Goal: Task Accomplishment & Management: Manage account settings

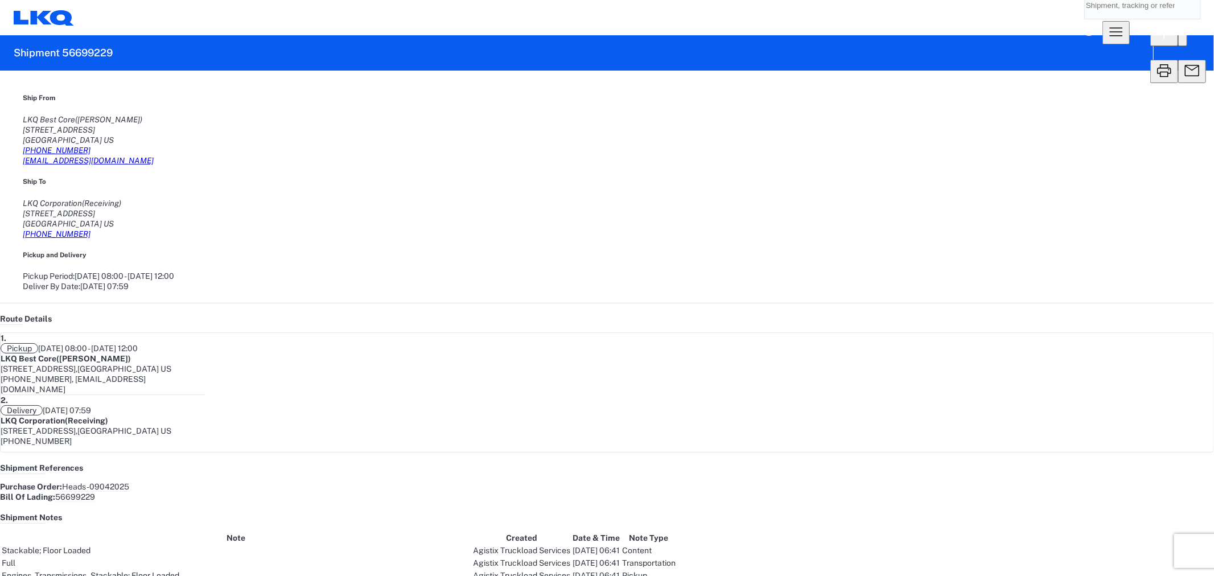
click at [333, 173] on agx-shipment-main-routing-info "Ship From LKQ Best Core (Alfredo Canales) 1710 West Mount Houston Road Houston,…" at bounding box center [607, 192] width 1168 height 199
click at [395, 162] on agx-shipment-main-routing-info "Ship From LKQ Best Core (Alfredo Canales) 1710 West Mount Houston Road Houston,…" at bounding box center [607, 192] width 1168 height 199
click at [385, 141] on agx-shipment-main-routing-info "Ship From LKQ Best Core (Alfredo Canales) 1710 West Mount Houston Road Houston,…" at bounding box center [607, 192] width 1168 height 199
click at [1085, 19] on input "search" at bounding box center [1134, 4] width 98 height 27
paste input "56593590"
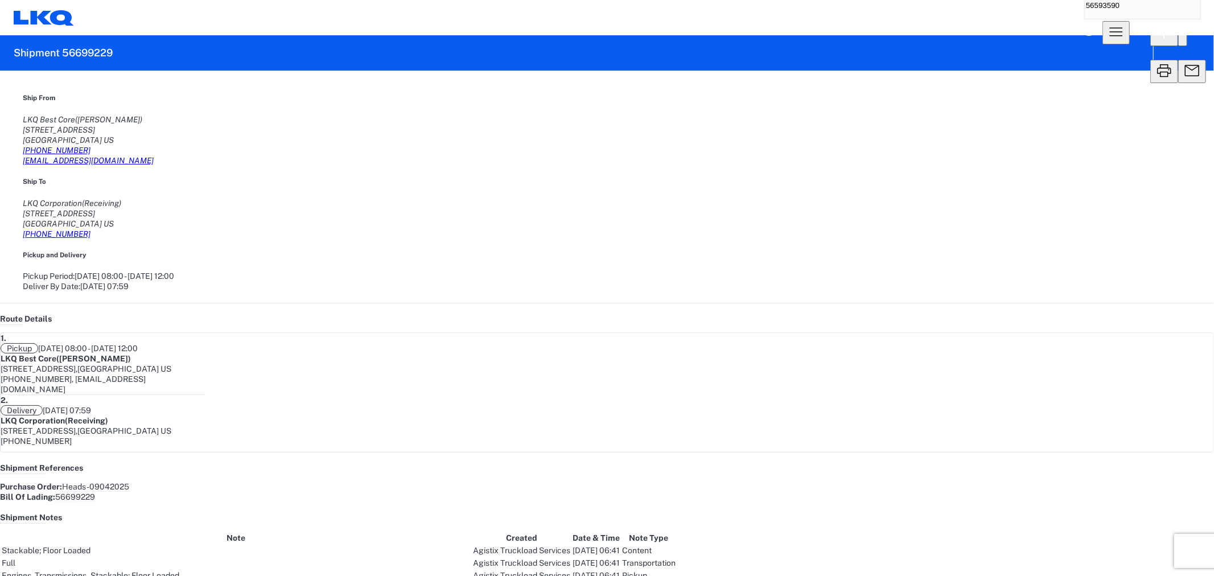
type input "56593590"
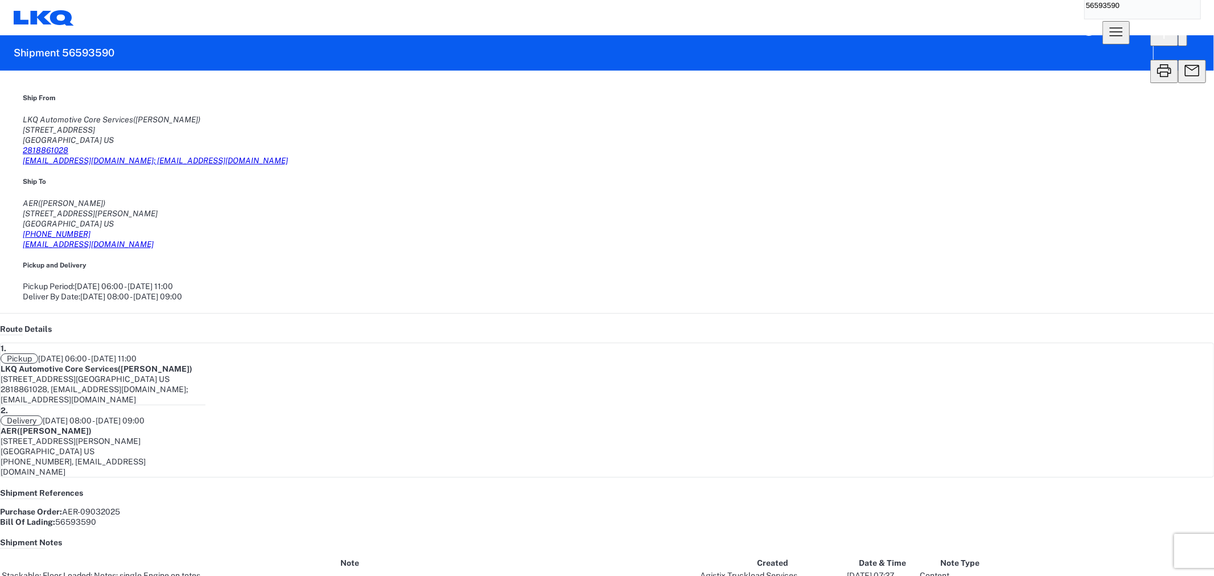
click at [1185, 52] on icon "button" at bounding box center [1192, 51] width 14 height 14
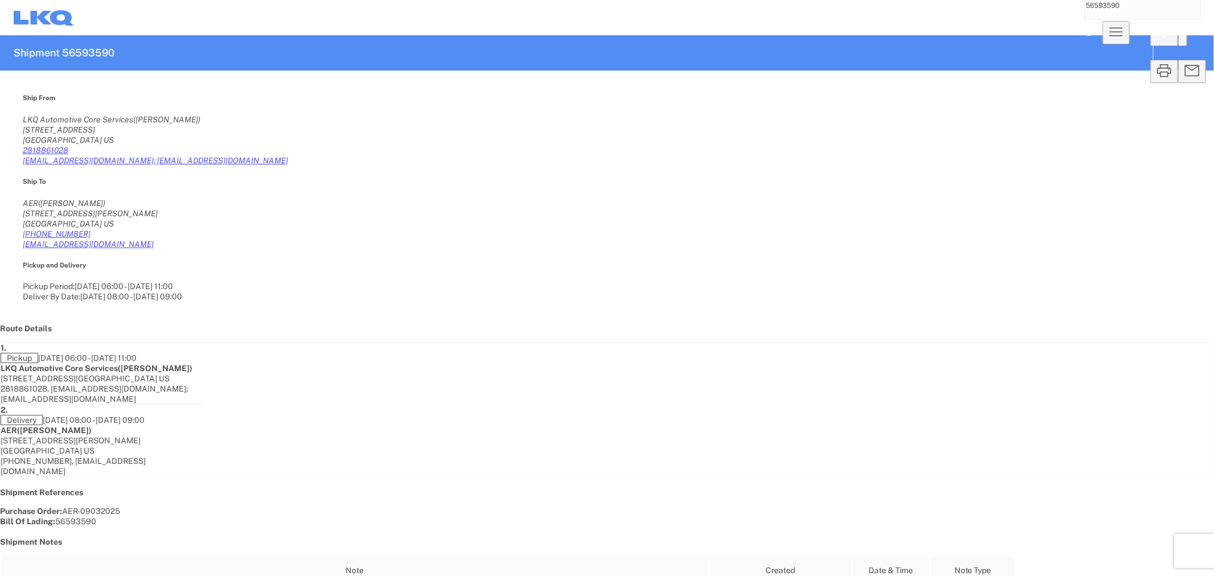
select select "STDV"
select select "FULL"
select select "US"
select select "LBS"
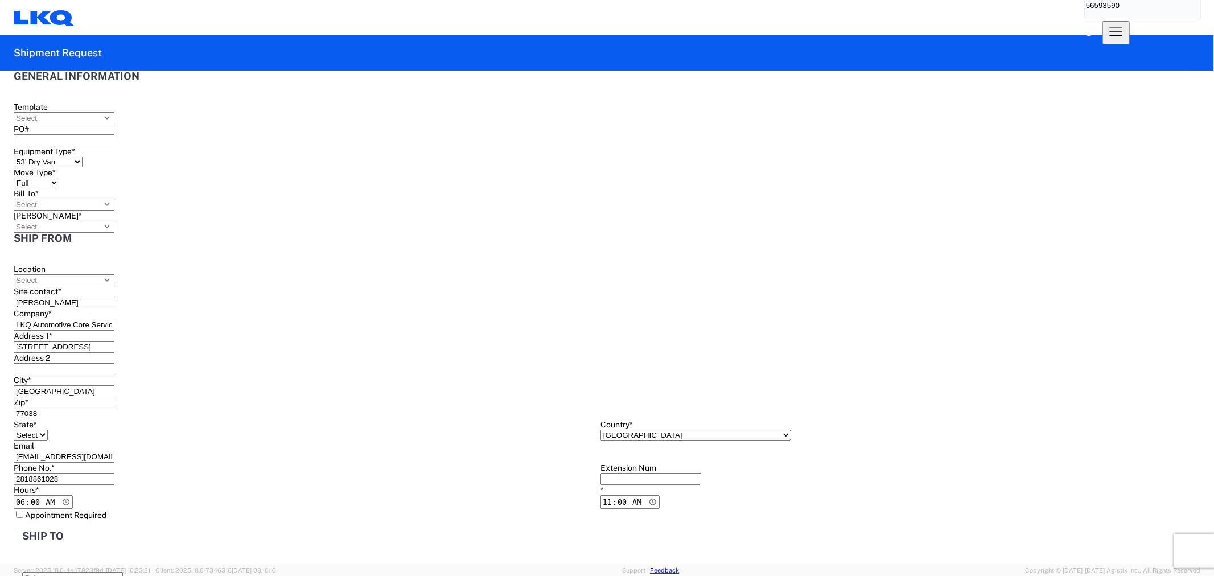
type input "1760 - LKQ Best Core"
type input "1760-6300-66000-0000 - 1760 Freight Out"
type input "1760 - LKQ Best Core"
click at [114, 140] on input "PO#" at bounding box center [64, 140] width 101 height 12
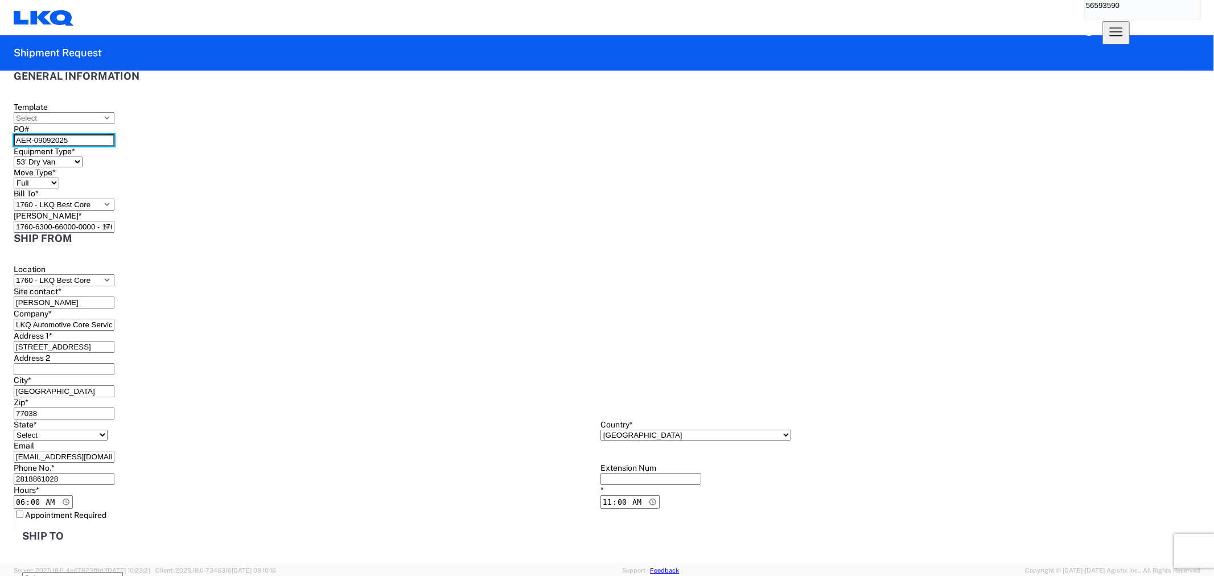
type input "AER-09092025"
type input "2025-09-09"
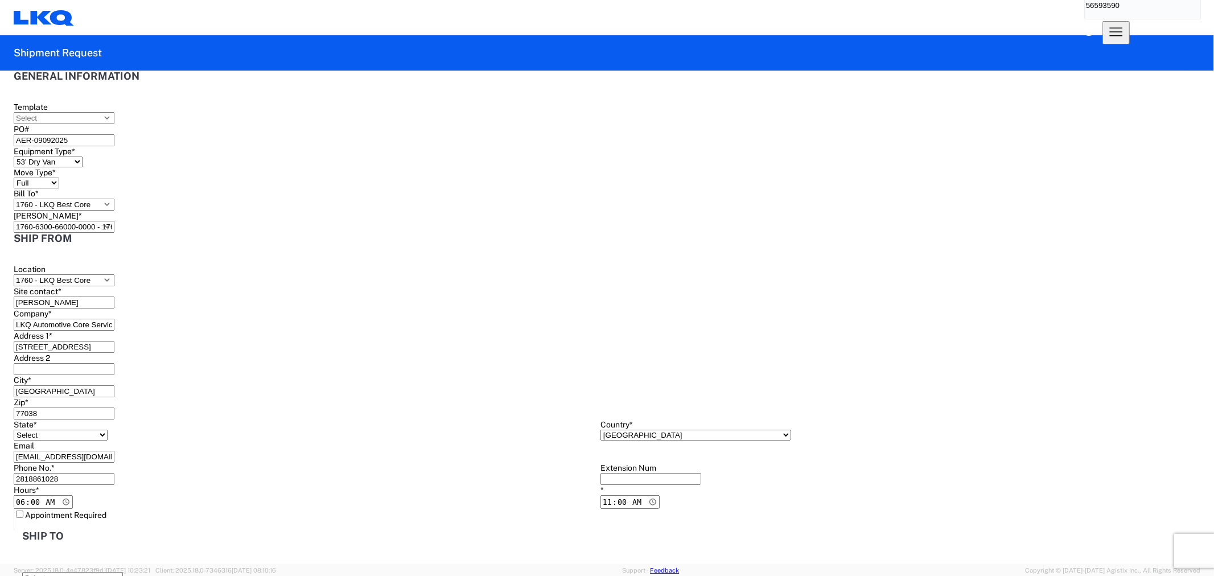
type input "2025-09-10"
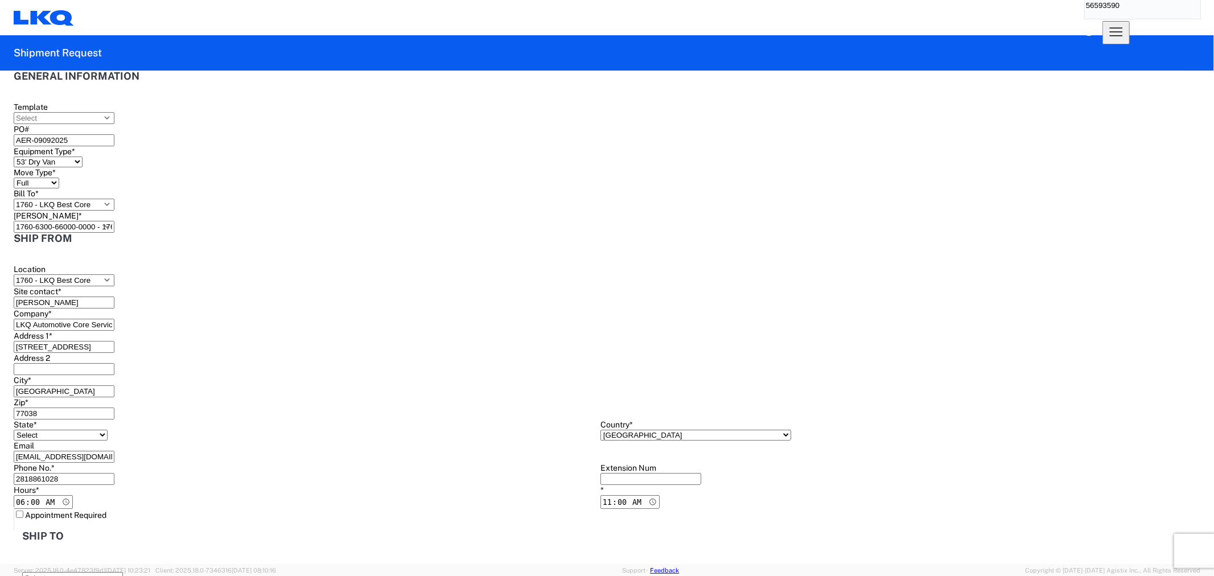
type textarea "Receiver is by appointment only. Appointment is set for 09/10/2025 at 8am. chec…"
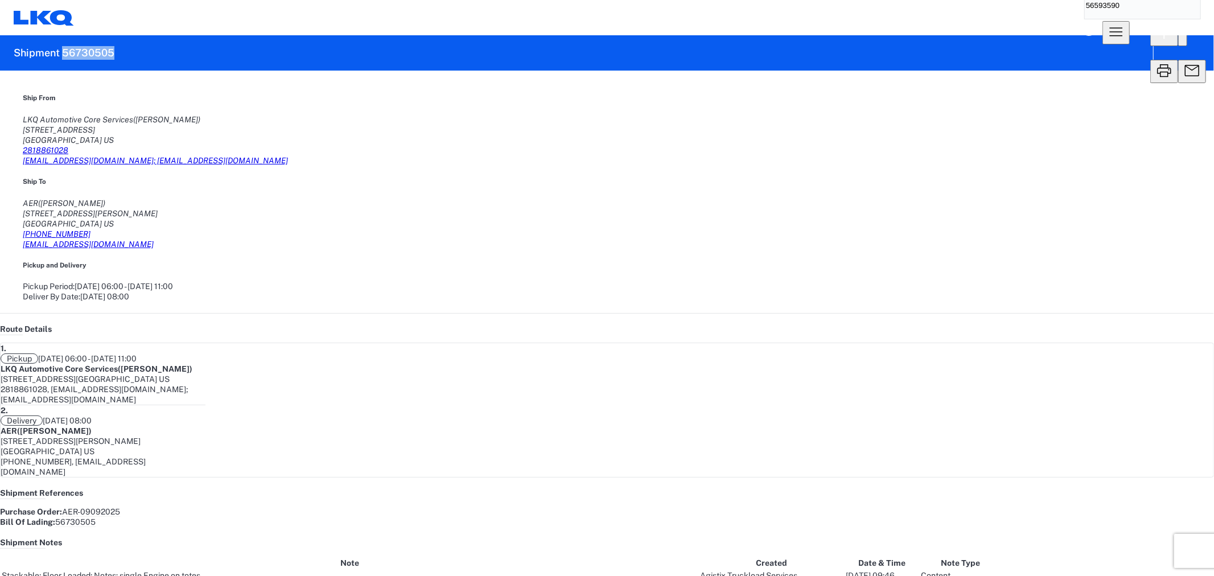
drag, startPoint x: 135, startPoint y: 50, endPoint x: 64, endPoint y: 53, distance: 70.6
click at [64, 53] on agx-form-header "Shipment 56730505" at bounding box center [607, 52] width 1214 height 35
copy h2 "56730505"
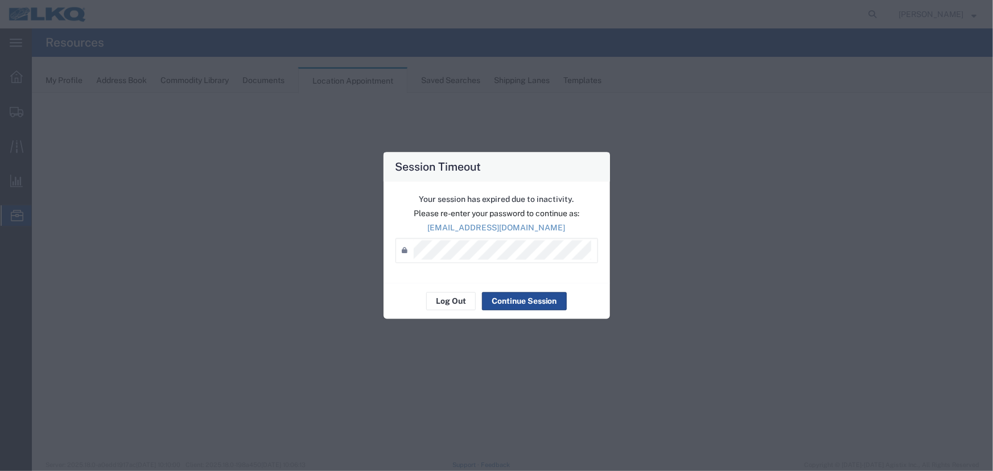
select select "27634"
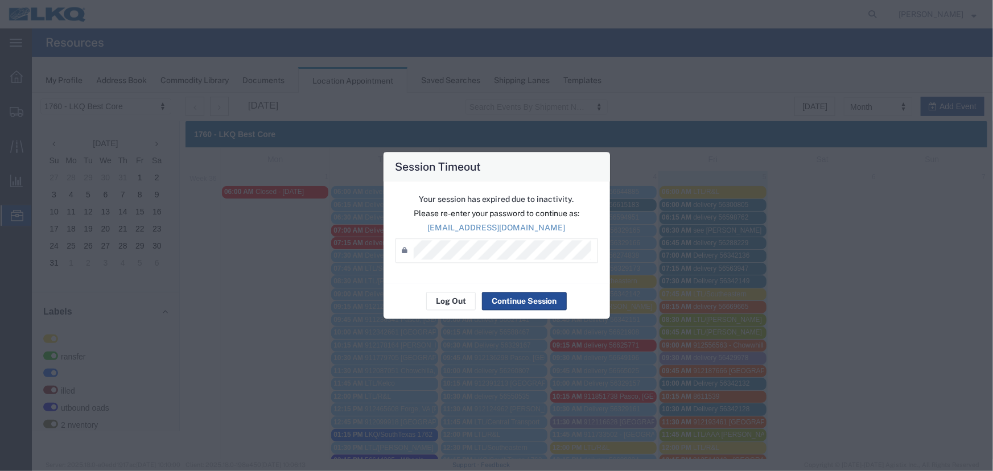
scroll to position [51, 0]
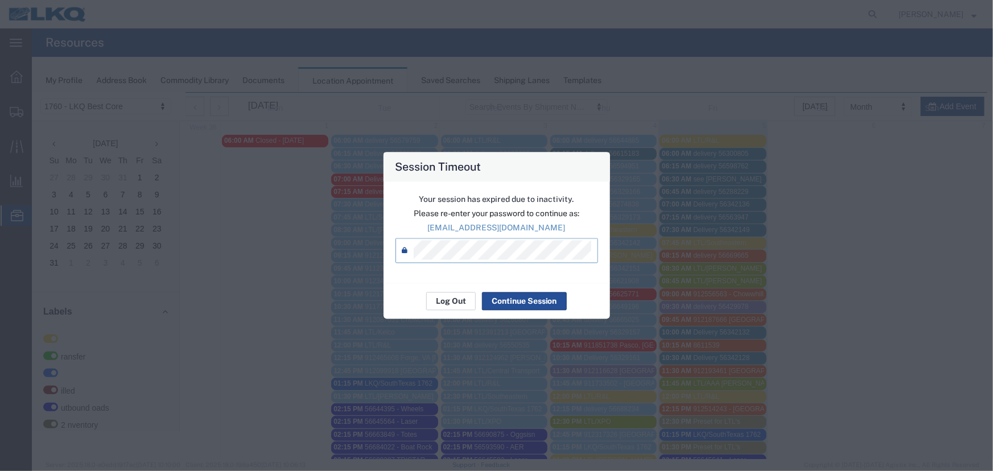
click at [0, 0] on button "Log Out" at bounding box center [0, 0] width 0 height 0
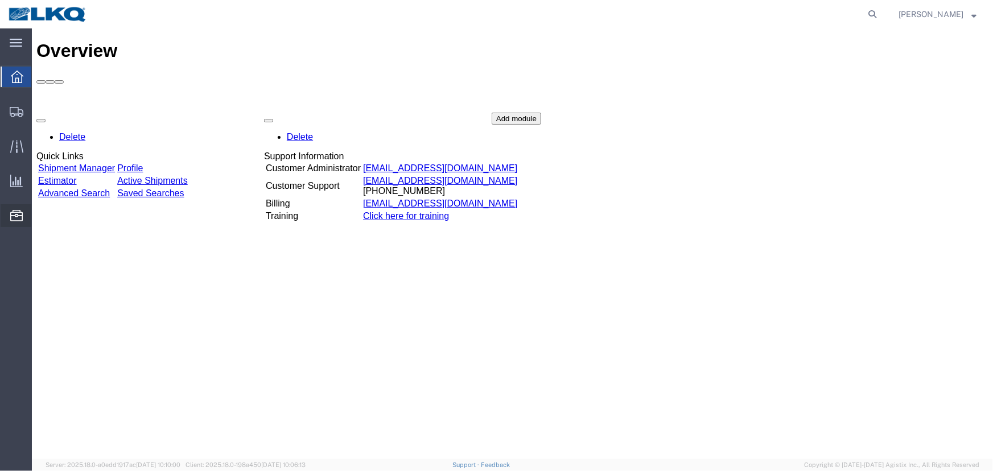
click at [0, 0] on span "Location Appointment" at bounding box center [0, 0] width 0 height 0
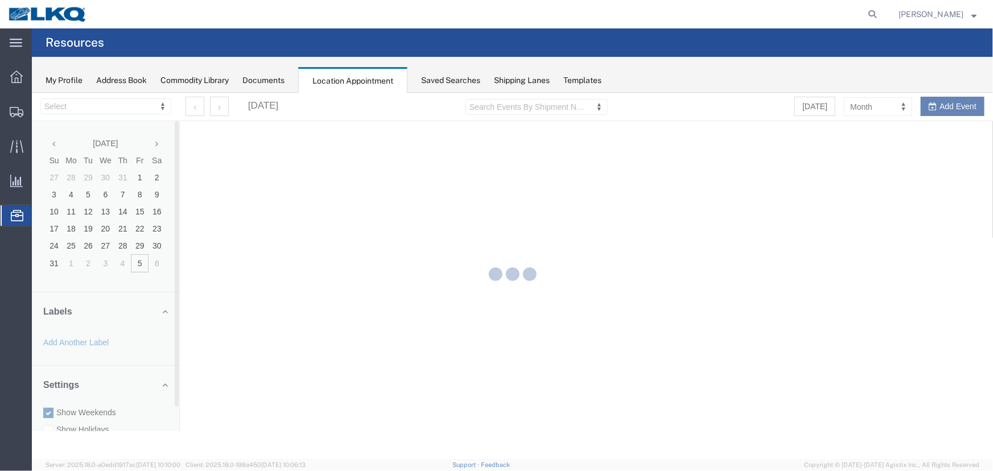
select select "27634"
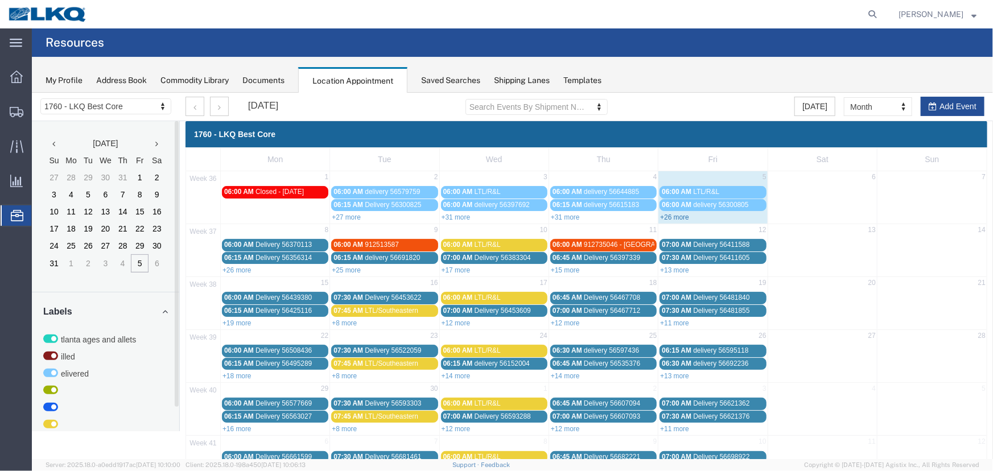
click at [675, 215] on link "+26 more" at bounding box center [673, 217] width 29 height 8
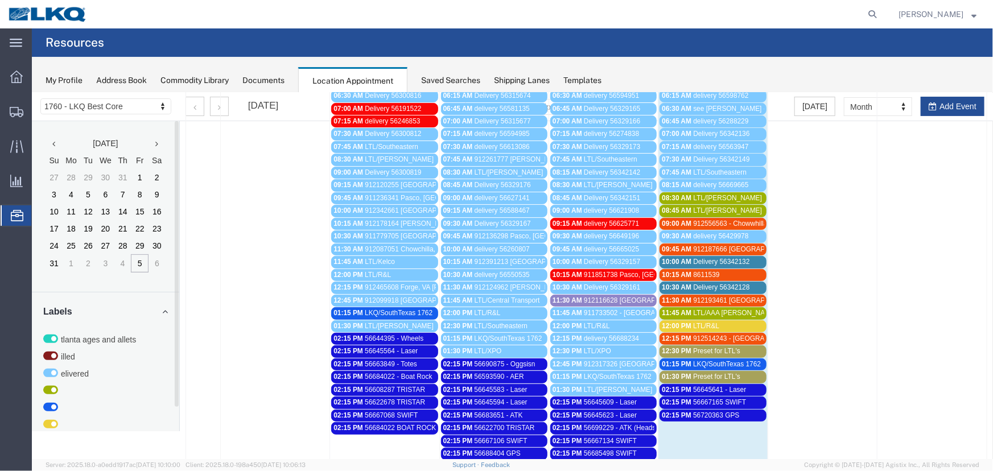
scroll to position [103, 0]
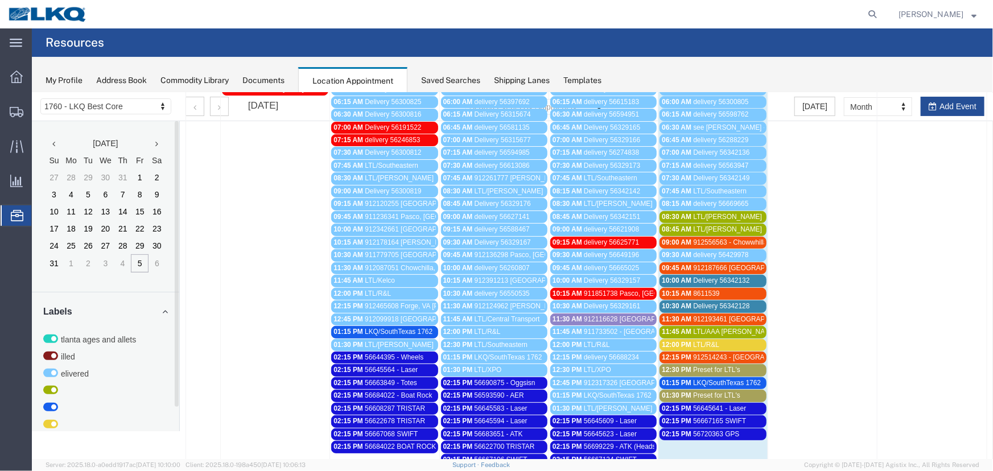
click at [735, 213] on div "08:30 AM LTL/Estes" at bounding box center [712, 216] width 102 height 9
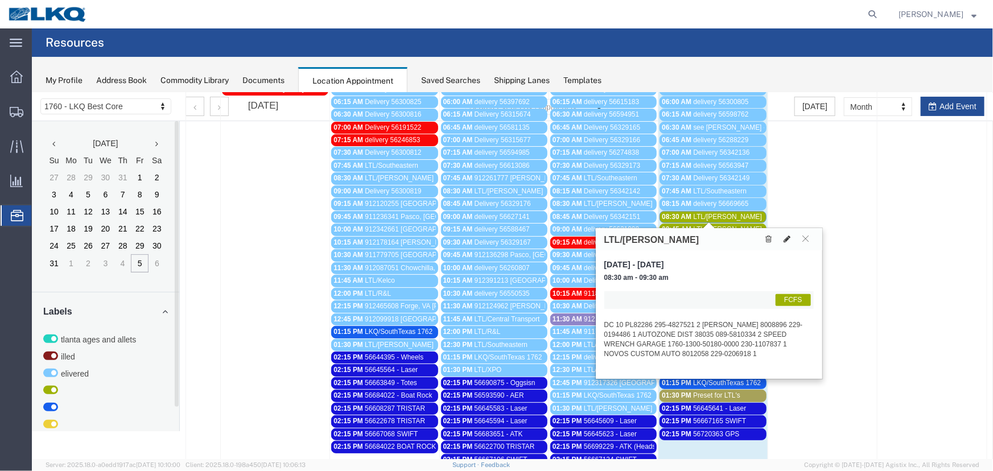
click at [788, 238] on icon at bounding box center [787, 238] width 7 height 8
select select "1"
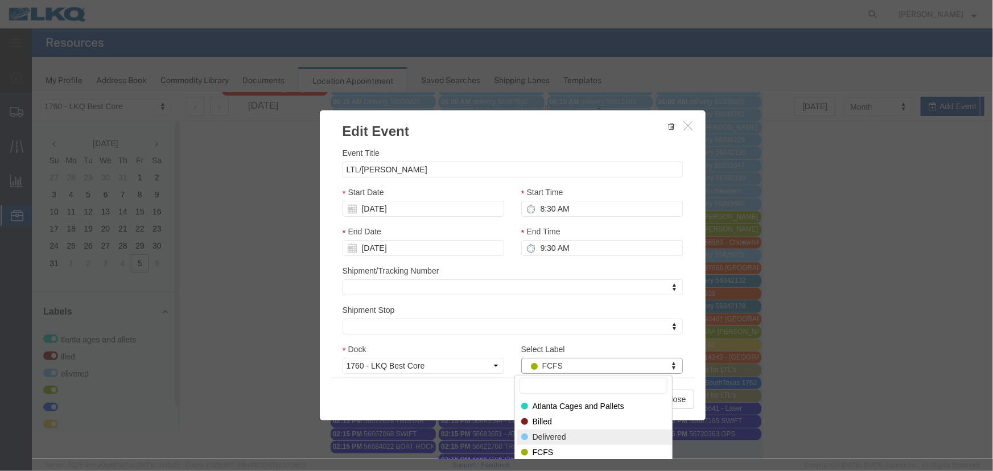
select select "40"
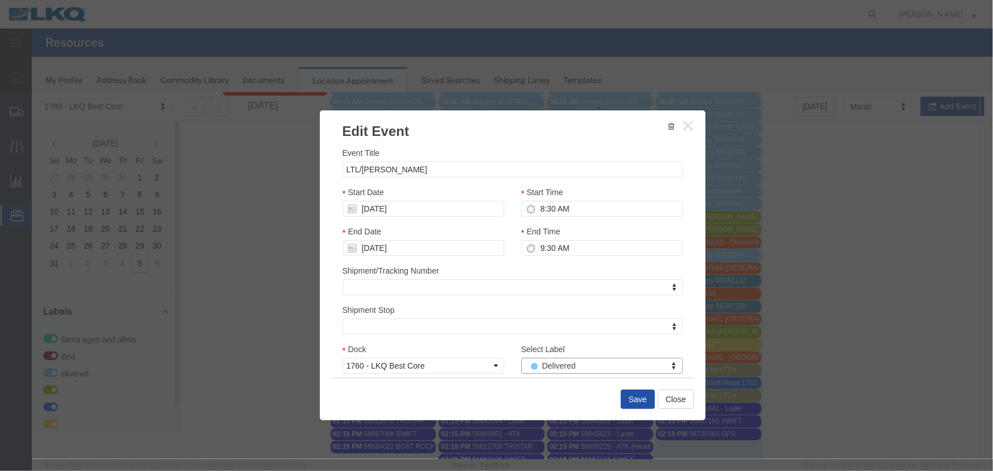
click at [628, 402] on button "Save" at bounding box center [637, 398] width 34 height 19
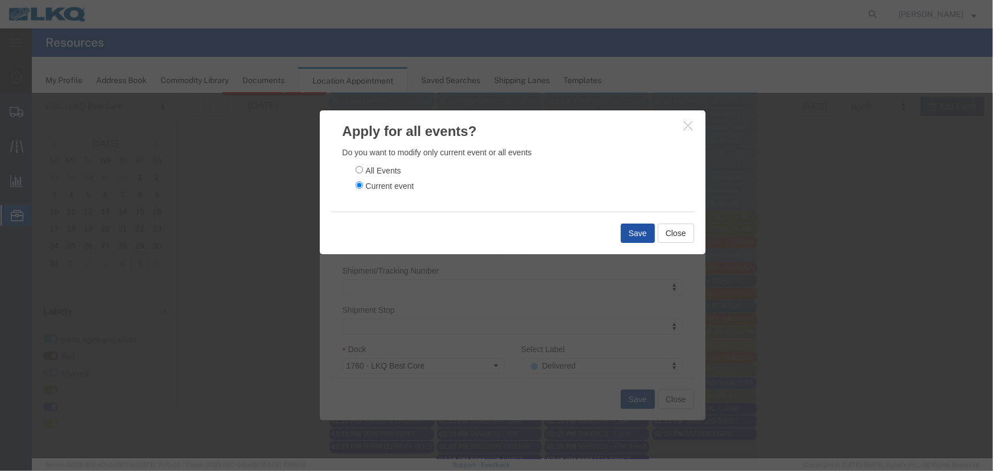
click at [625, 231] on button "Save" at bounding box center [637, 232] width 34 height 19
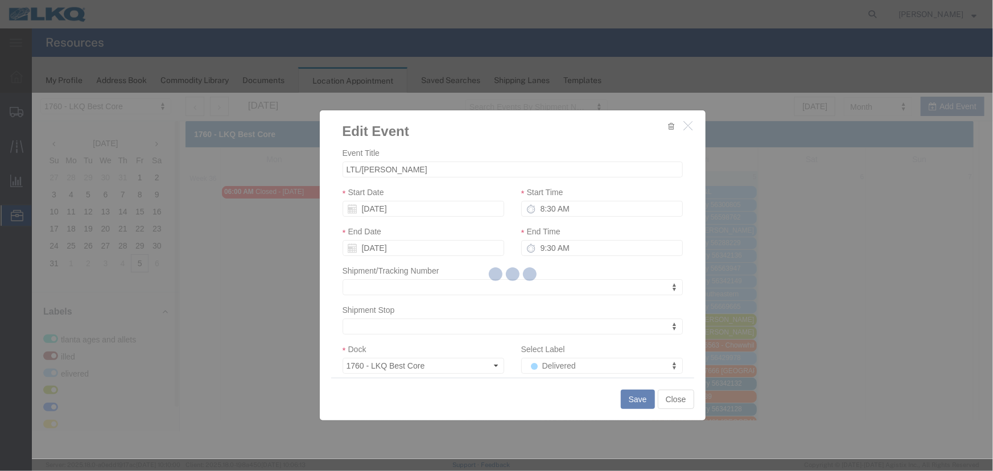
scroll to position [0, 0]
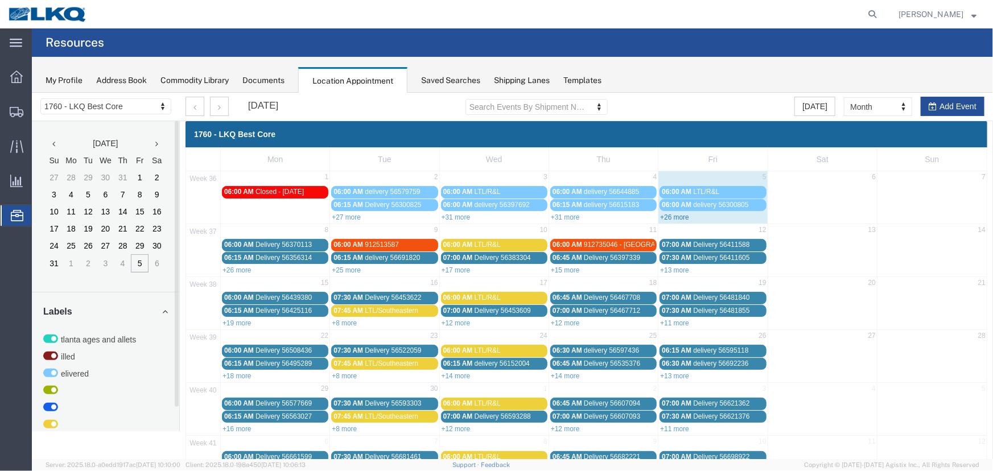
click at [677, 213] on link "+26 more" at bounding box center [673, 217] width 29 height 8
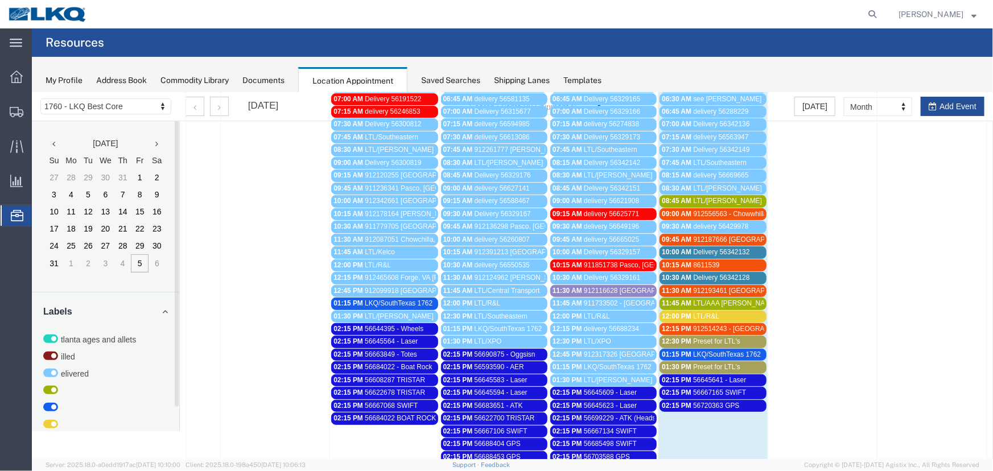
scroll to position [155, 0]
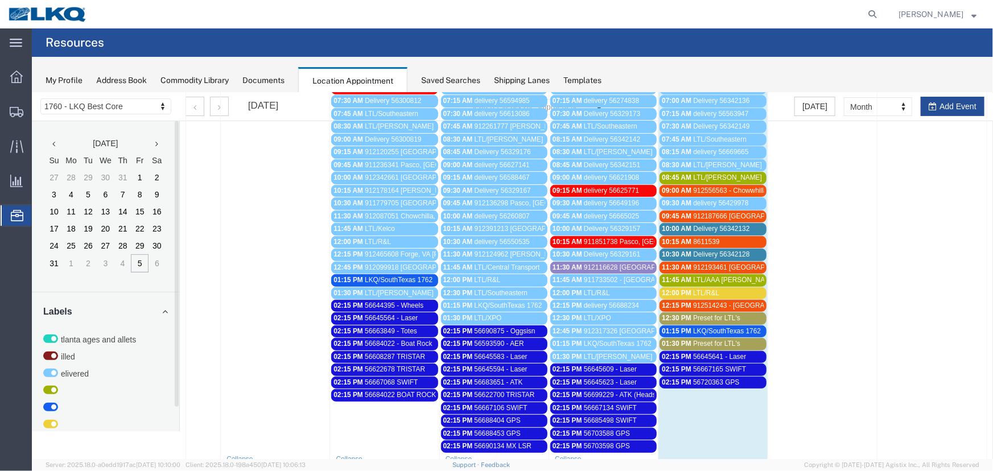
click at [733, 316] on span "Preset for LTL's" at bounding box center [716, 318] width 47 height 8
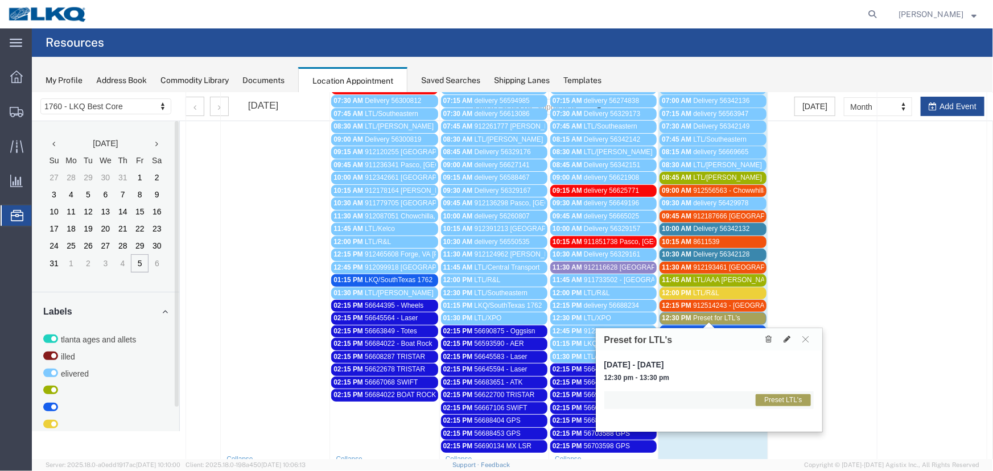
click at [710, 317] on span "Preset for LTL's" at bounding box center [716, 318] width 47 height 8
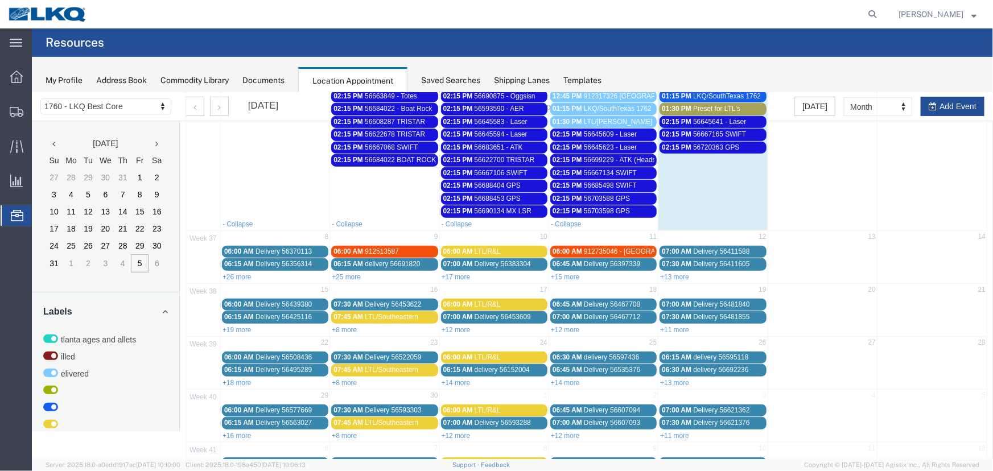
scroll to position [414, 0]
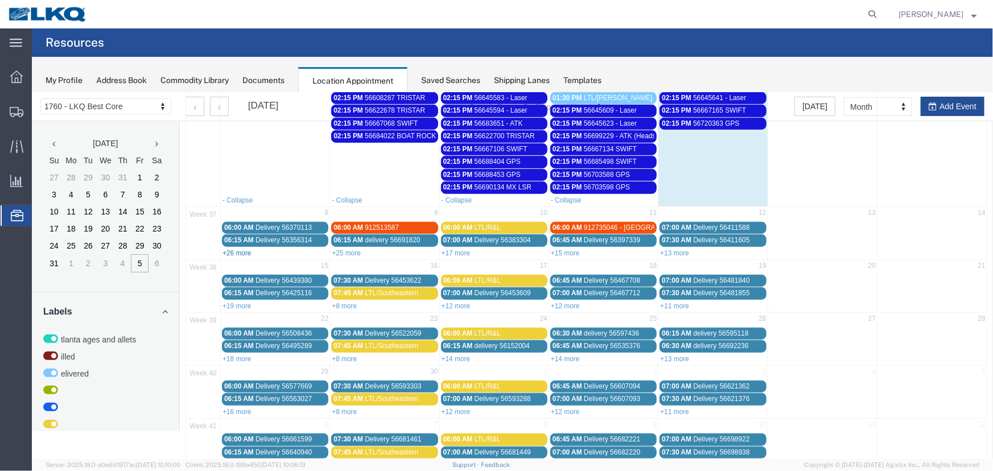
click at [233, 249] on link "+26 more" at bounding box center [236, 253] width 29 height 8
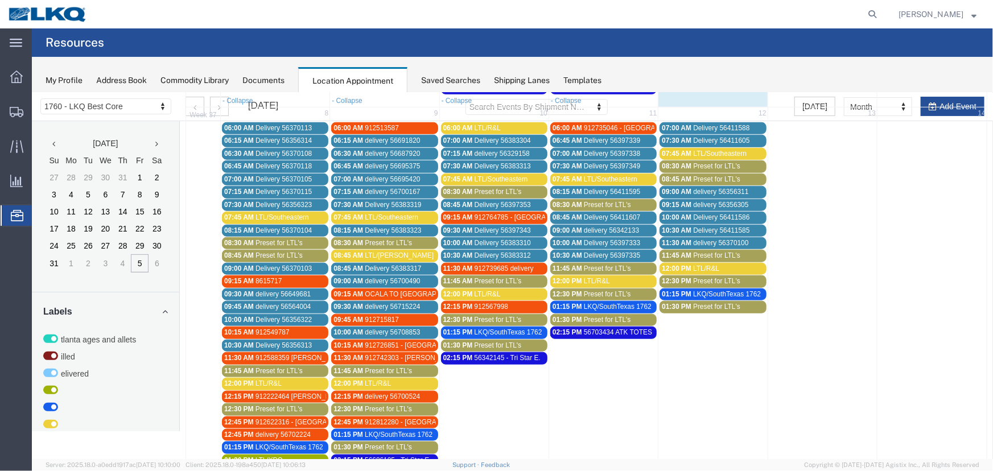
scroll to position [517, 0]
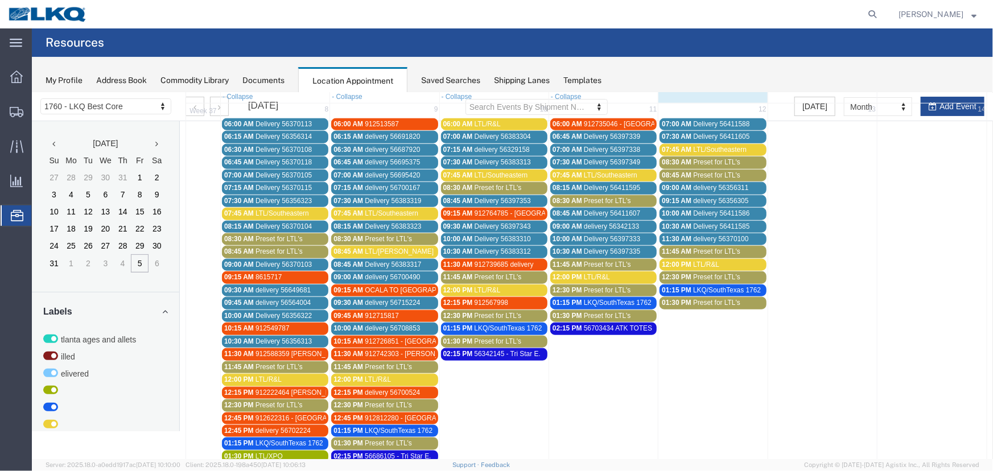
click at [278, 247] on span "Preset for LTL's" at bounding box center [278, 251] width 47 height 8
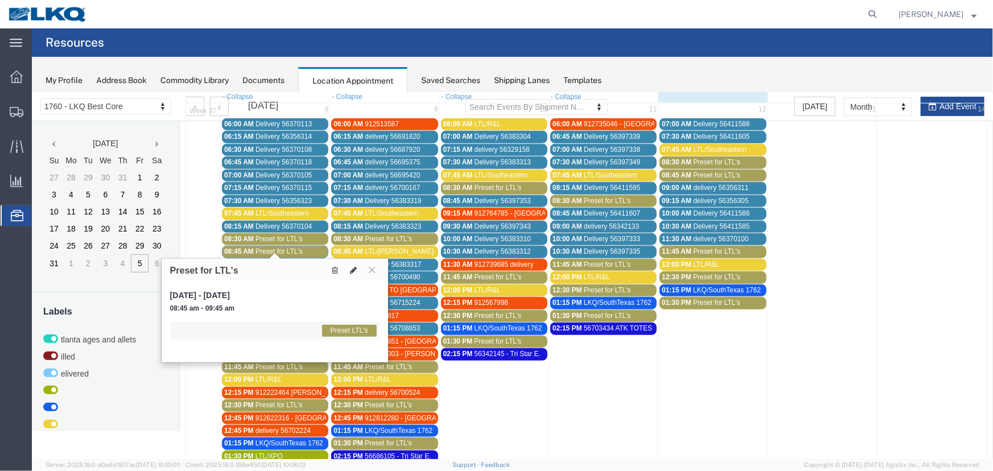
click at [357, 269] on button at bounding box center [353, 269] width 16 height 12
select select "1"
select select "420"
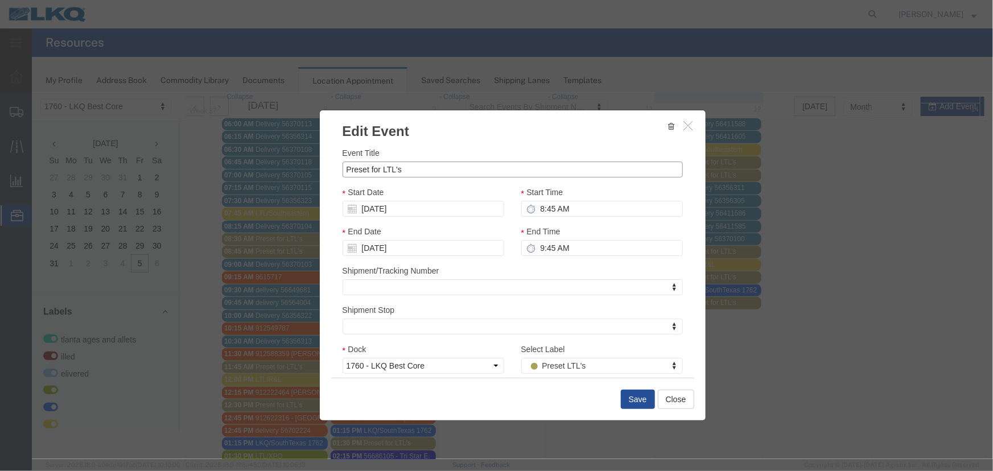
drag, startPoint x: 314, startPoint y: 167, endPoint x: 175, endPoint y: 156, distance: 139.2
click at [175, 156] on div "Edit Event Event Title Preset for LTL's Start Date 09/08/2025 Start Time 8:45 A…" at bounding box center [511, 275] width 961 height 366
type input "LTL/[PERSON_NAME]"
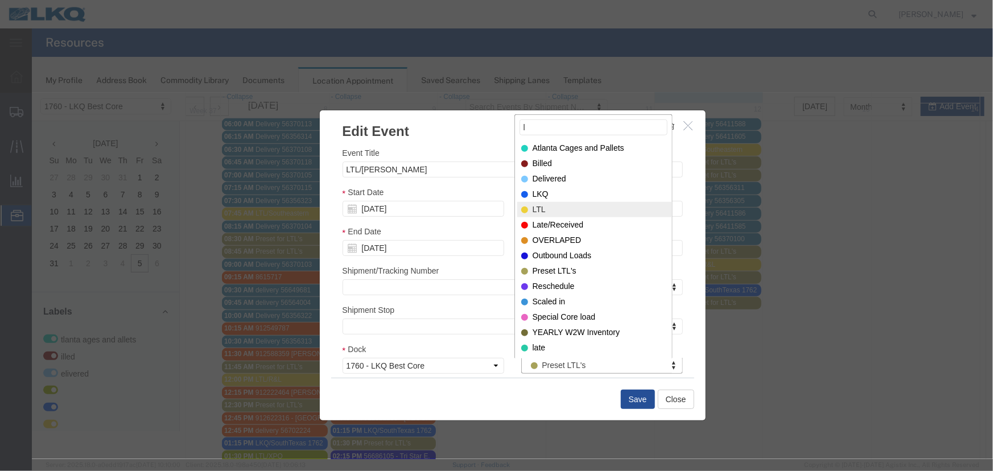
type input "l"
select select "25"
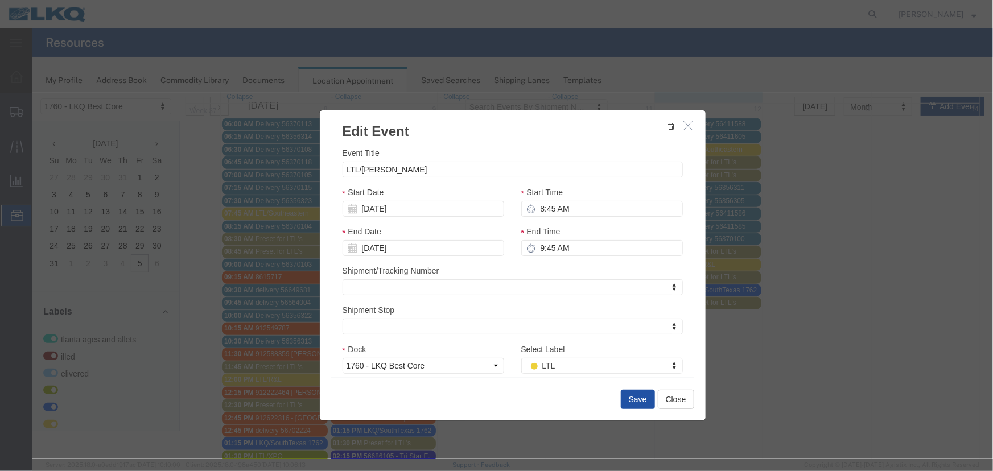
click at [636, 400] on button "Save" at bounding box center [637, 398] width 34 height 19
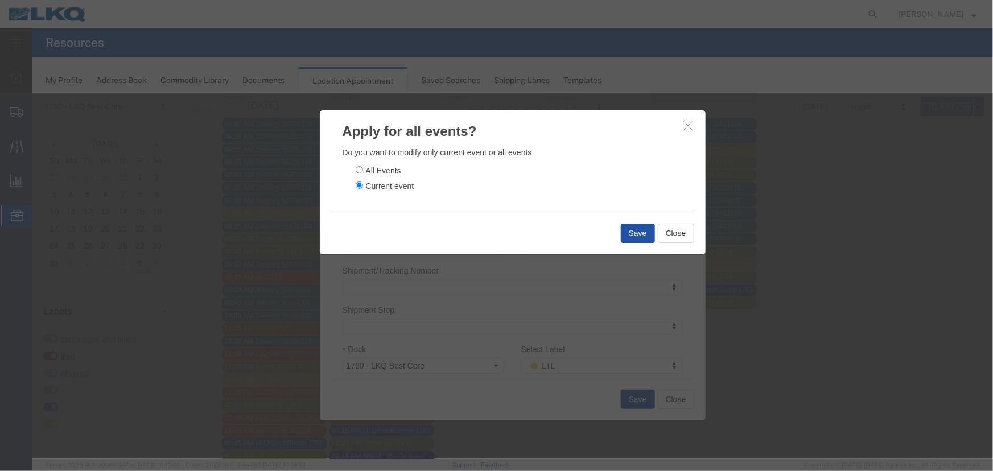
click at [637, 232] on button "Save" at bounding box center [637, 232] width 34 height 19
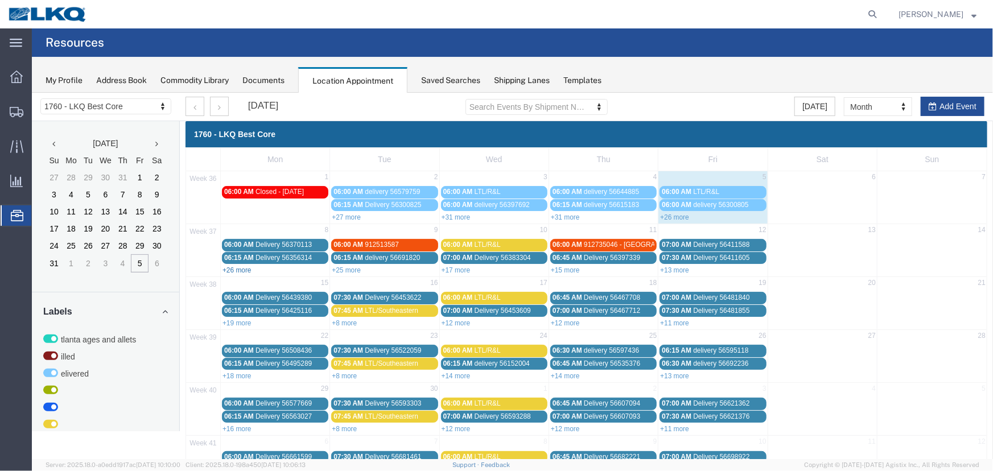
click at [244, 268] on link "+26 more" at bounding box center [236, 270] width 29 height 8
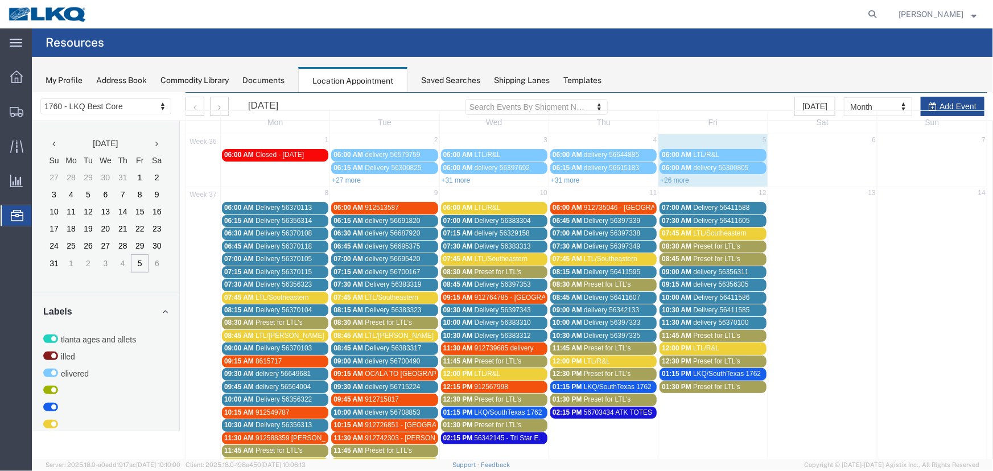
scroll to position [155, 0]
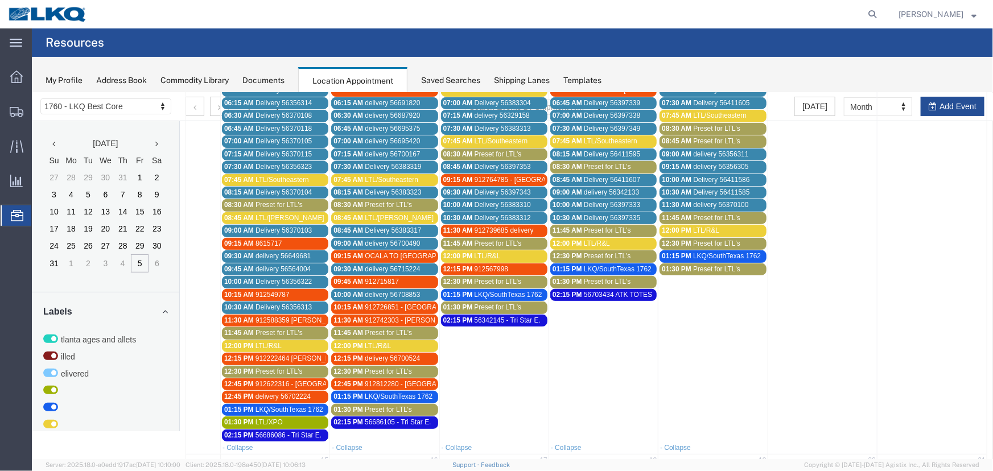
click at [305, 220] on div "08:45 AM LTL/Estes" at bounding box center [275, 217] width 102 height 9
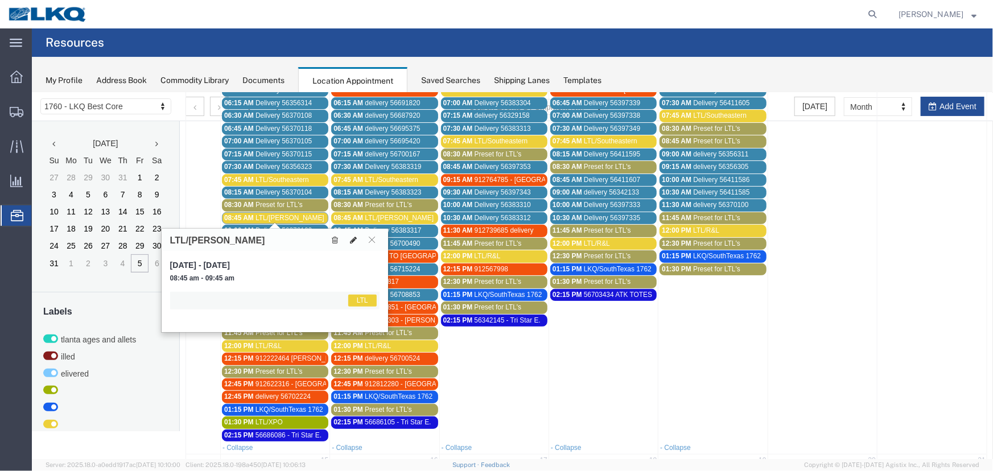
click at [350, 240] on icon at bounding box center [352, 240] width 7 height 8
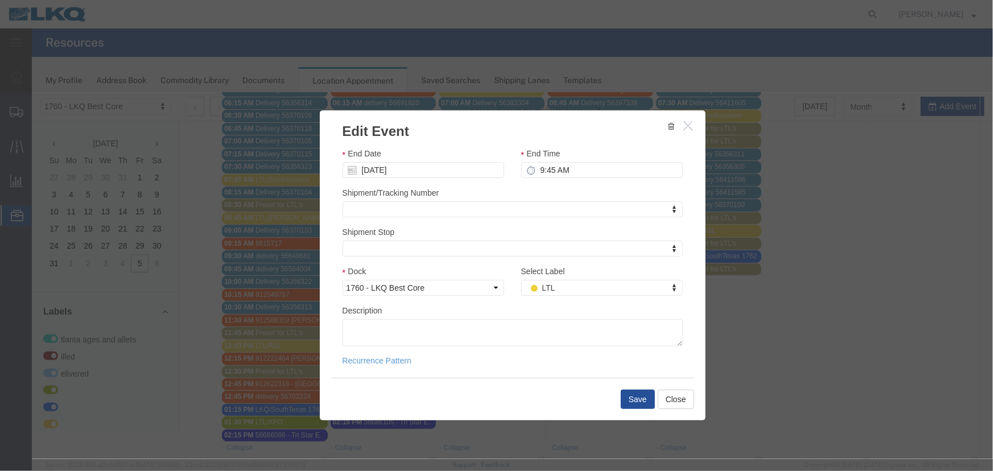
scroll to position [80, 0]
click at [398, 331] on textarea "Description" at bounding box center [512, 329] width 340 height 27
paste textarea "C00139695"
type textarea "C00139695"
click at [635, 401] on button "Save" at bounding box center [637, 398] width 34 height 19
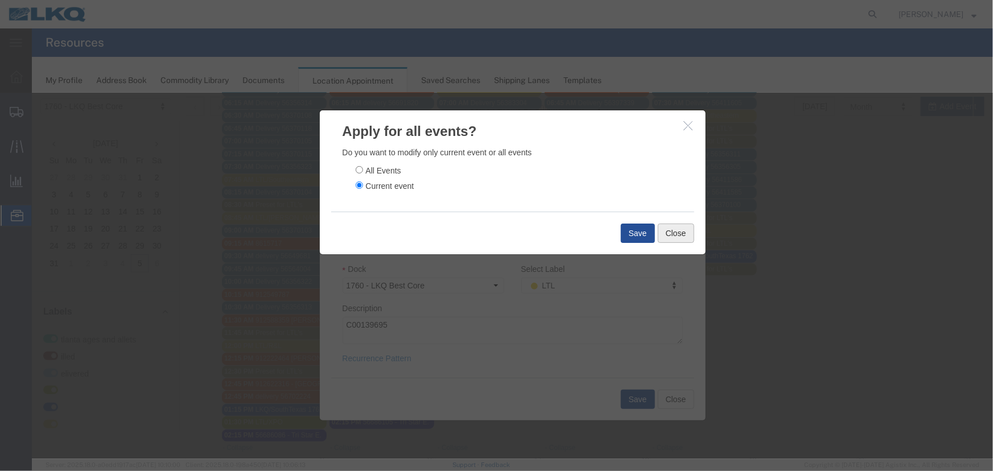
click at [658, 234] on button "Close" at bounding box center [675, 232] width 36 height 19
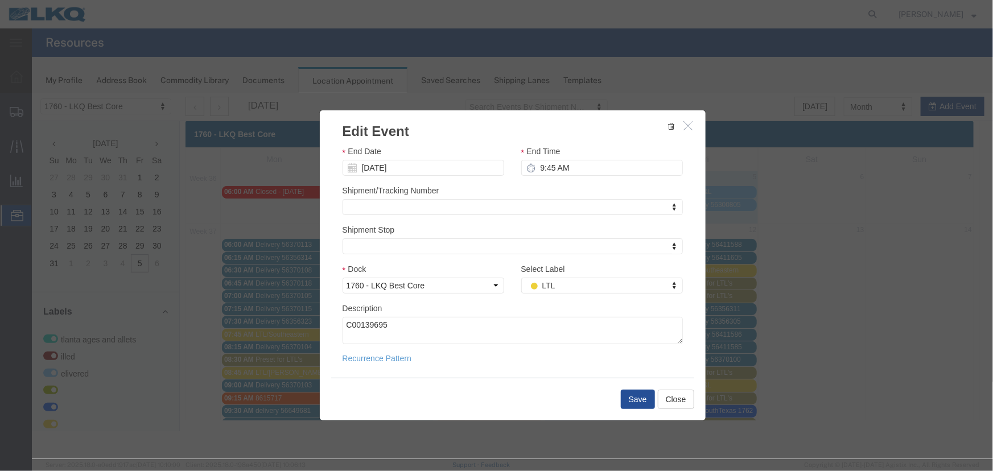
scroll to position [0, 0]
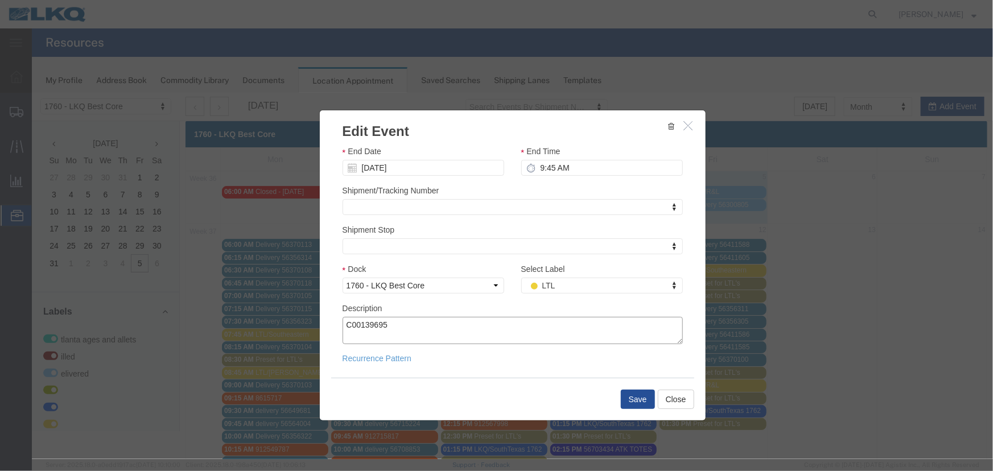
drag, startPoint x: 382, startPoint y: 329, endPoint x: 312, endPoint y: 324, distance: 69.6
click at [312, 324] on div "Edit Event Event Title LTL/Estes Start Date 09/08/2025 Start Time 8:45 AM End D…" at bounding box center [511, 275] width 961 height 366
click at [634, 394] on button "Save" at bounding box center [637, 398] width 34 height 19
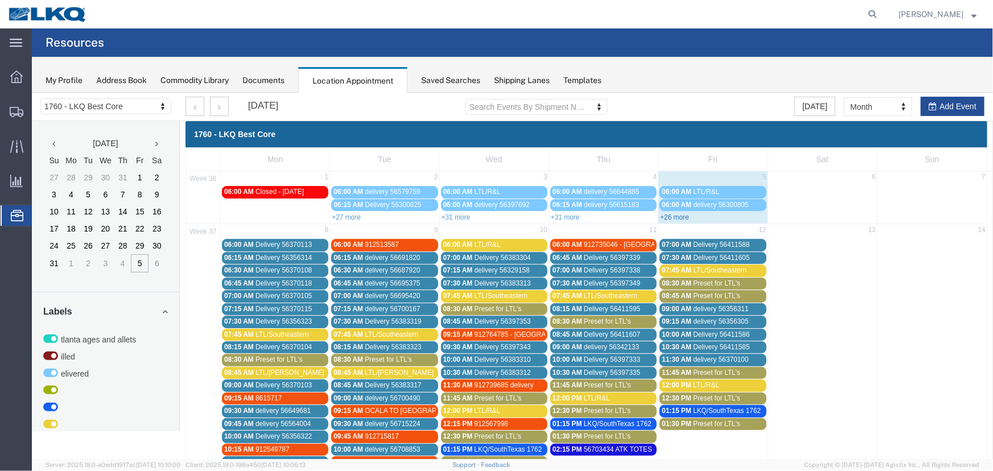
click at [668, 215] on link "+26 more" at bounding box center [673, 217] width 29 height 8
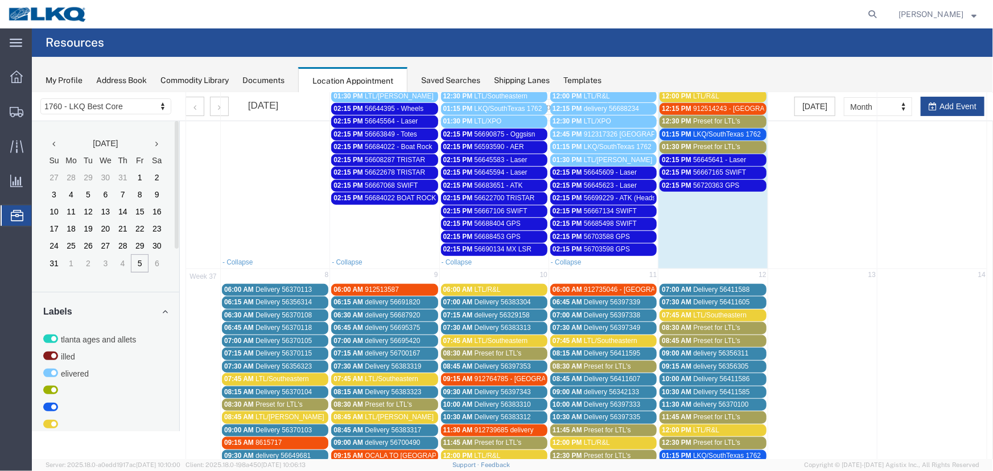
scroll to position [398, 0]
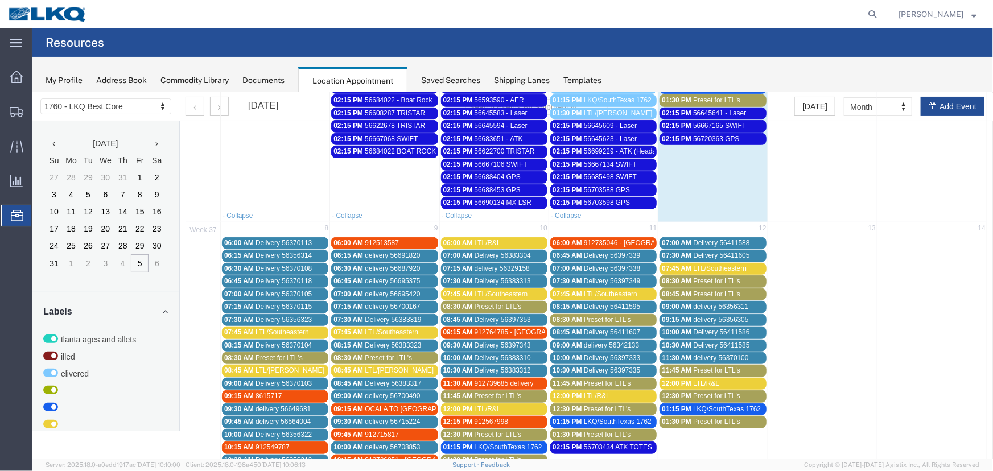
click at [510, 97] on span "56593590 - AER" at bounding box center [499, 100] width 50 height 8
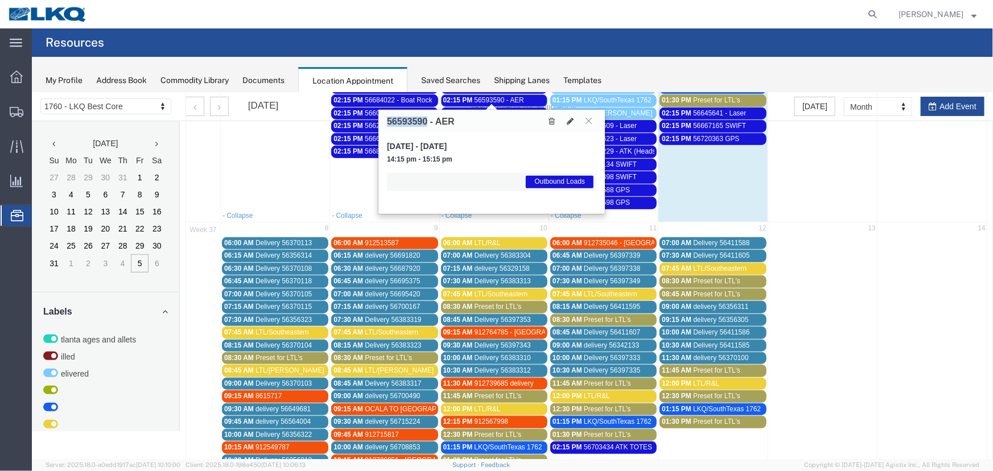
drag, startPoint x: 427, startPoint y: 120, endPoint x: 388, endPoint y: 119, distance: 38.7
click at [388, 119] on h3 "56593590 - AER" at bounding box center [420, 121] width 68 height 10
copy h3 "56593590"
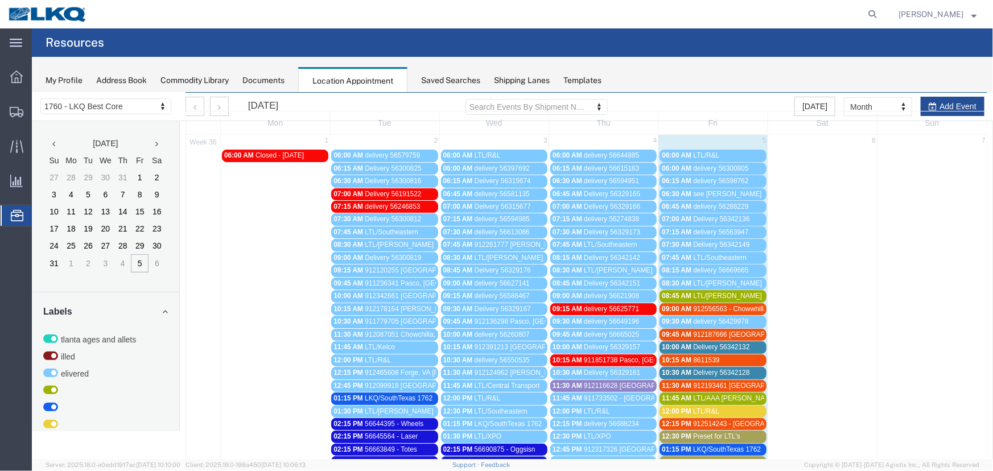
scroll to position [0, 0]
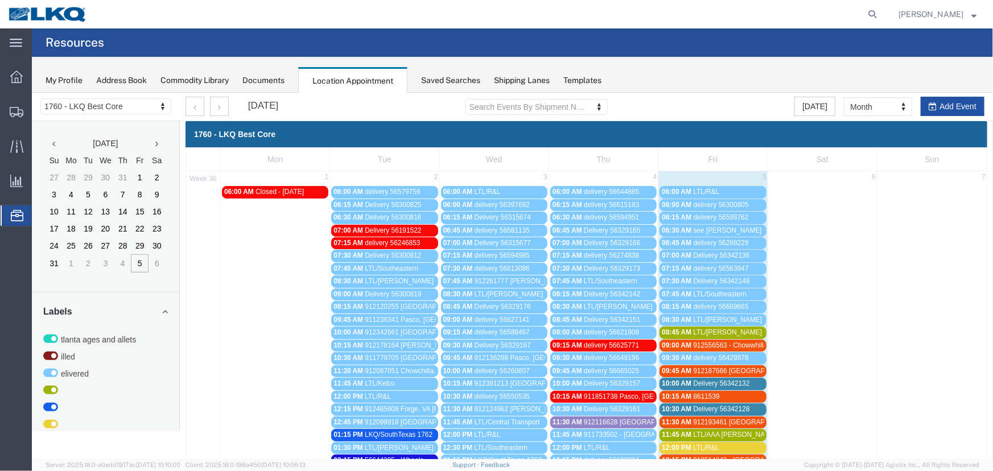
click at [938, 108] on button "Add Event" at bounding box center [952, 105] width 64 height 19
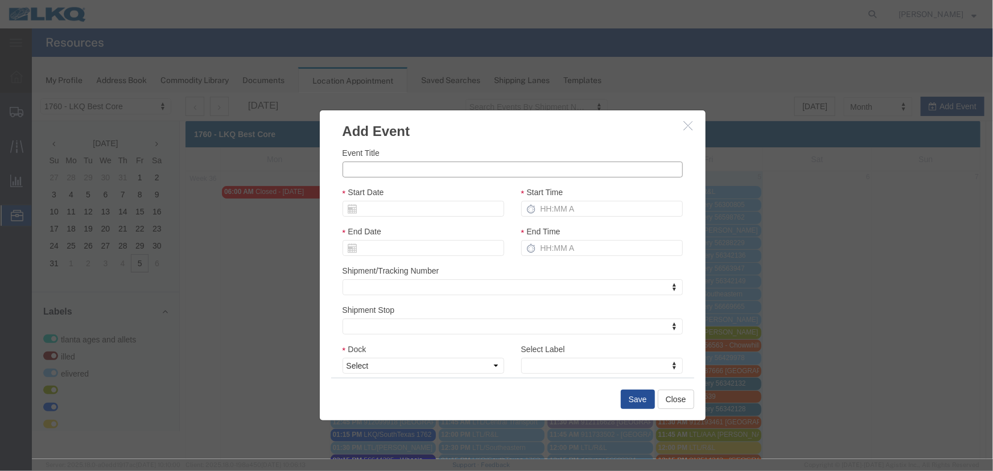
click at [449, 172] on input "Event Title" at bounding box center [512, 169] width 340 height 16
paste input "56730505"
type input "56730505 - AER"
click at [413, 206] on input "Start Date" at bounding box center [423, 208] width 162 height 16
click at [385, 284] on td "9" at bounding box center [384, 279] width 17 height 17
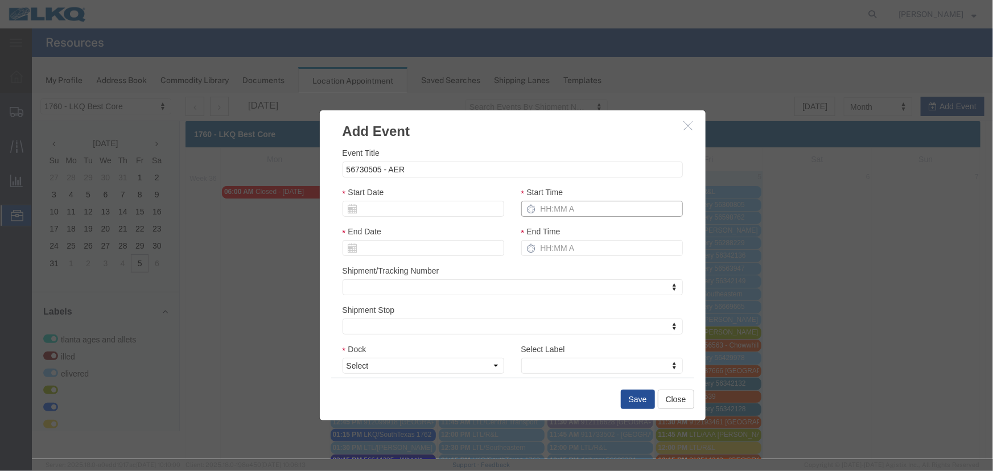
click at [580, 209] on input "Start Time" at bounding box center [602, 208] width 162 height 16
type input "215p"
drag, startPoint x: 365, startPoint y: 365, endPoint x: 375, endPoint y: 366, distance: 9.8
click at [365, 365] on select "Select 1760 - LKQ Best Core 1760 - Outbound Loads" at bounding box center [423, 365] width 162 height 16
select select "1"
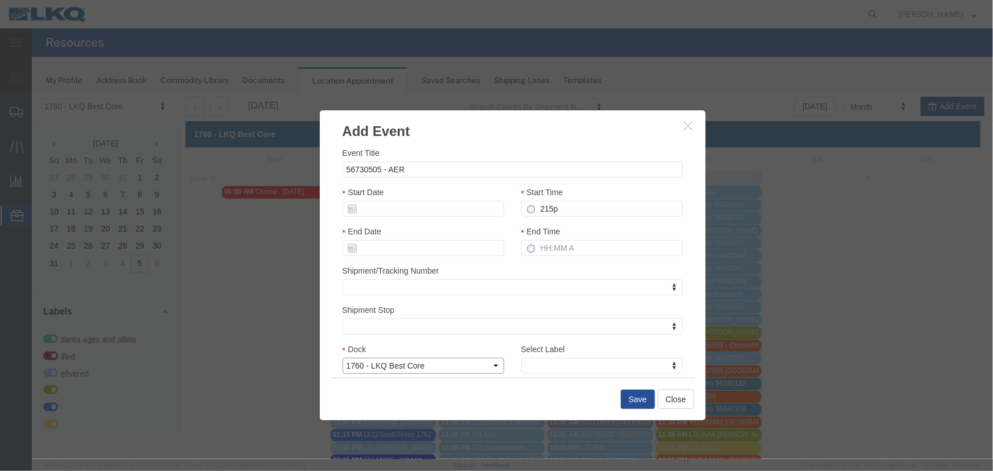
click at [342, 357] on select "Select 1760 - LKQ Best Core 1760 - Outbound Loads" at bounding box center [423, 365] width 162 height 16
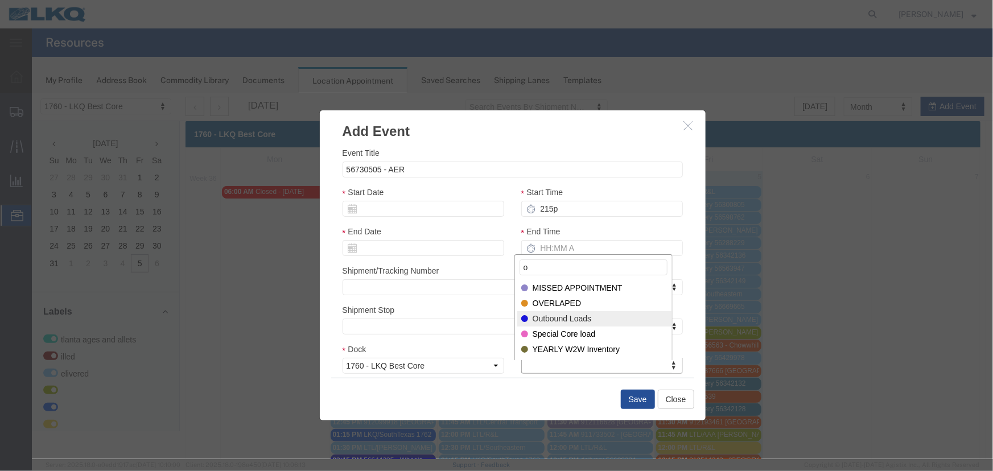
type input "o"
select select "80"
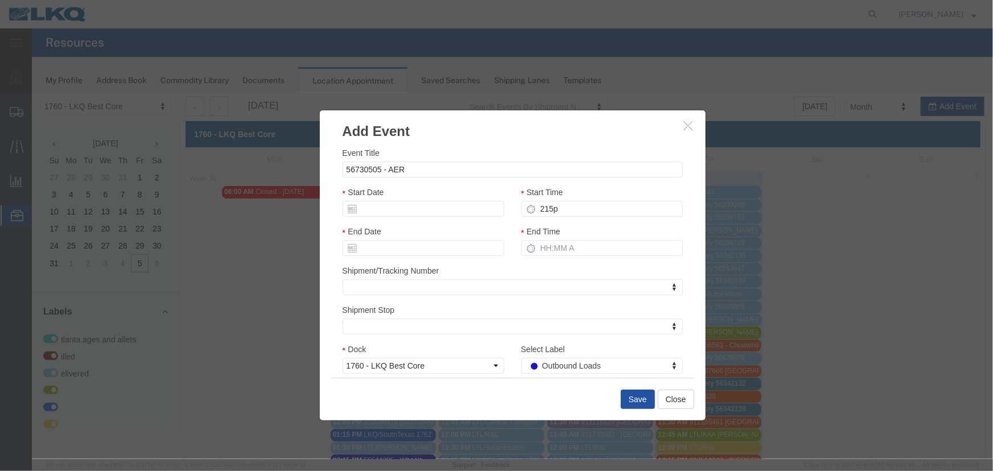
click at [630, 399] on button "Save" at bounding box center [637, 398] width 34 height 19
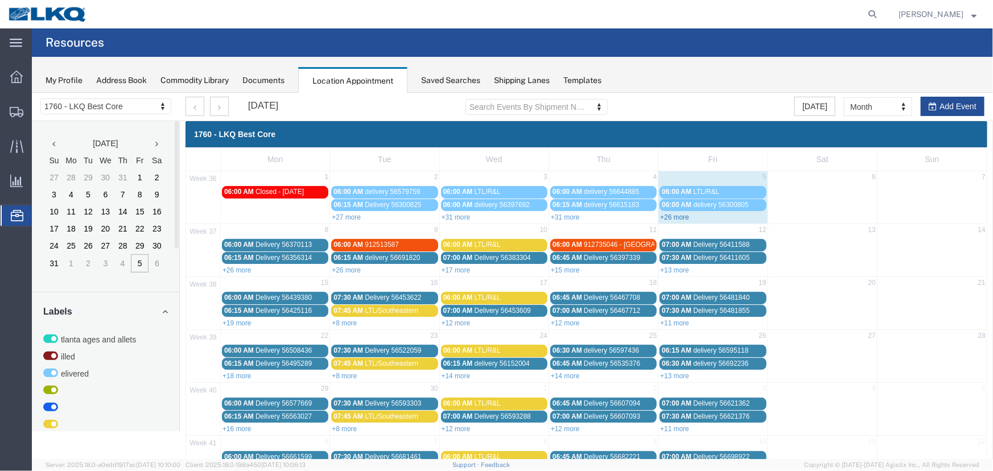
click at [665, 216] on link "+26 more" at bounding box center [673, 217] width 29 height 8
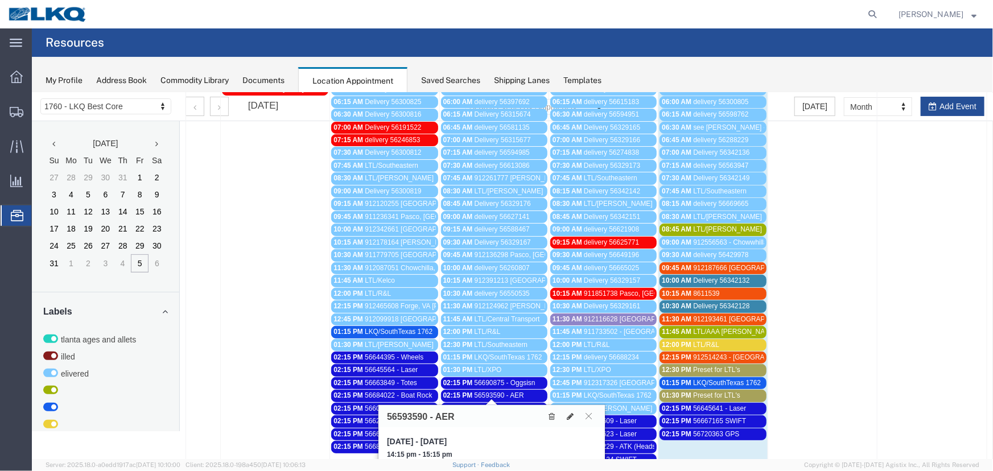
scroll to position [155, 0]
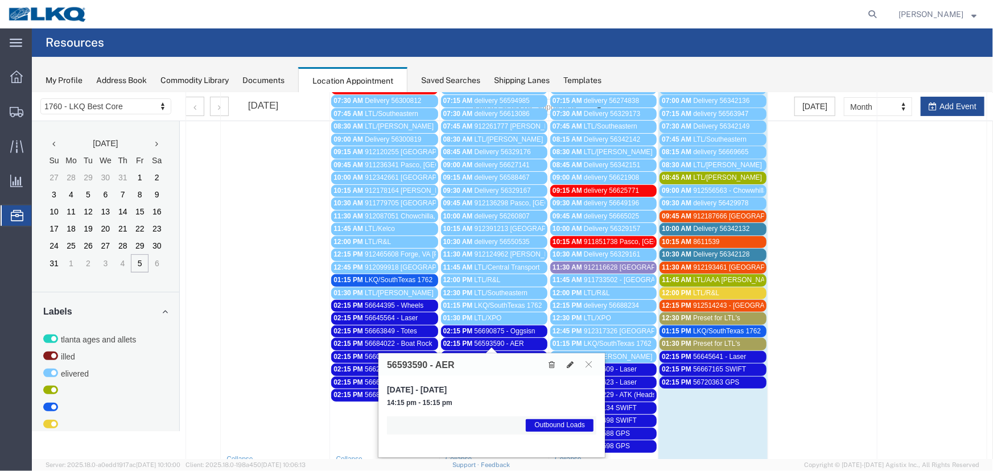
click at [516, 341] on span "56593590 - AER" at bounding box center [499, 343] width 50 height 8
click at [488, 339] on span "56593590 - AER" at bounding box center [499, 343] width 50 height 8
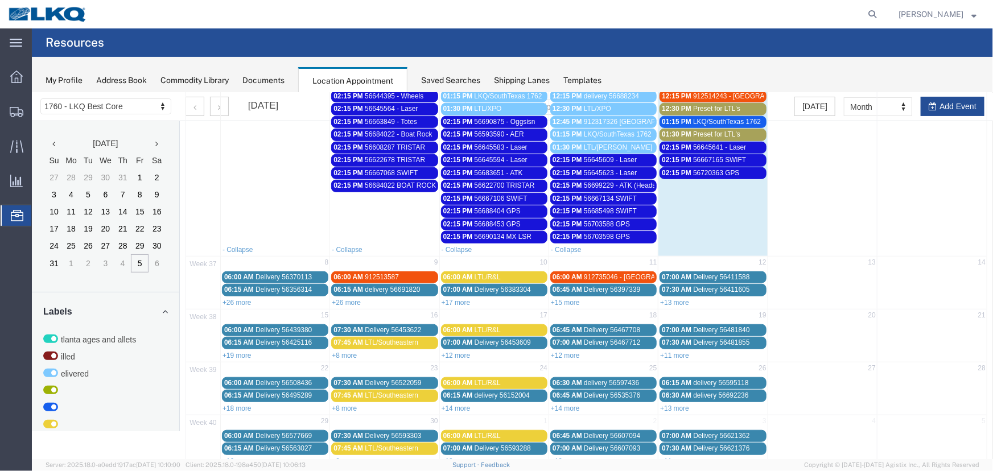
scroll to position [414, 0]
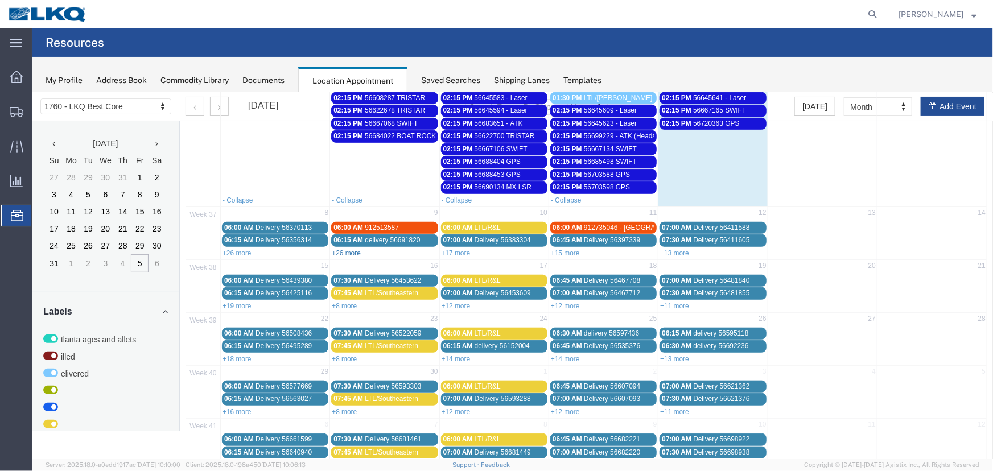
click at [353, 250] on link "+26 more" at bounding box center [345, 253] width 29 height 8
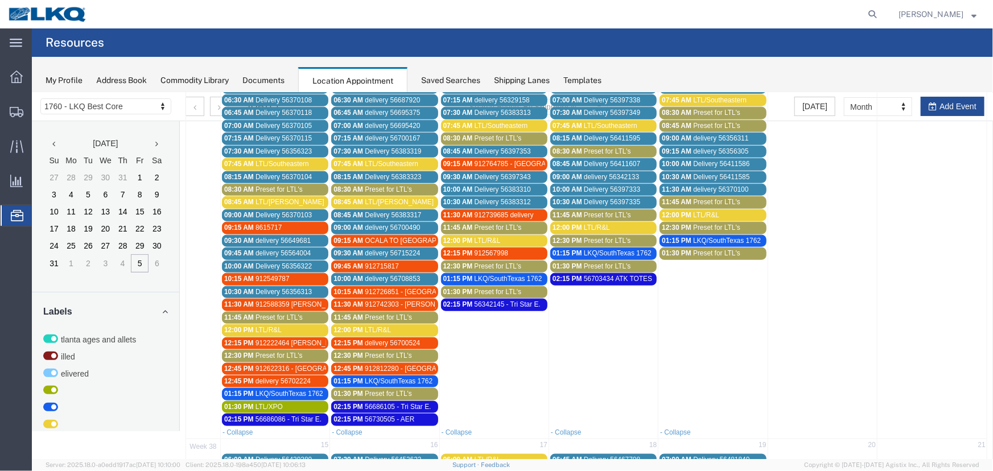
scroll to position [569, 0]
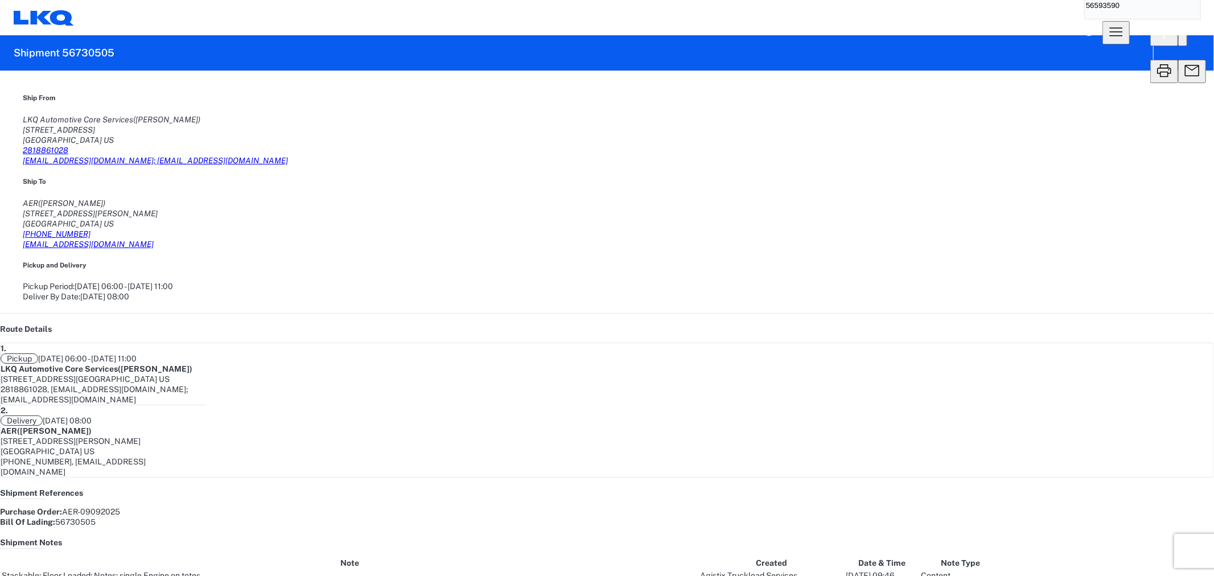
click at [1085, 19] on input "56593590" at bounding box center [1134, 4] width 98 height 27
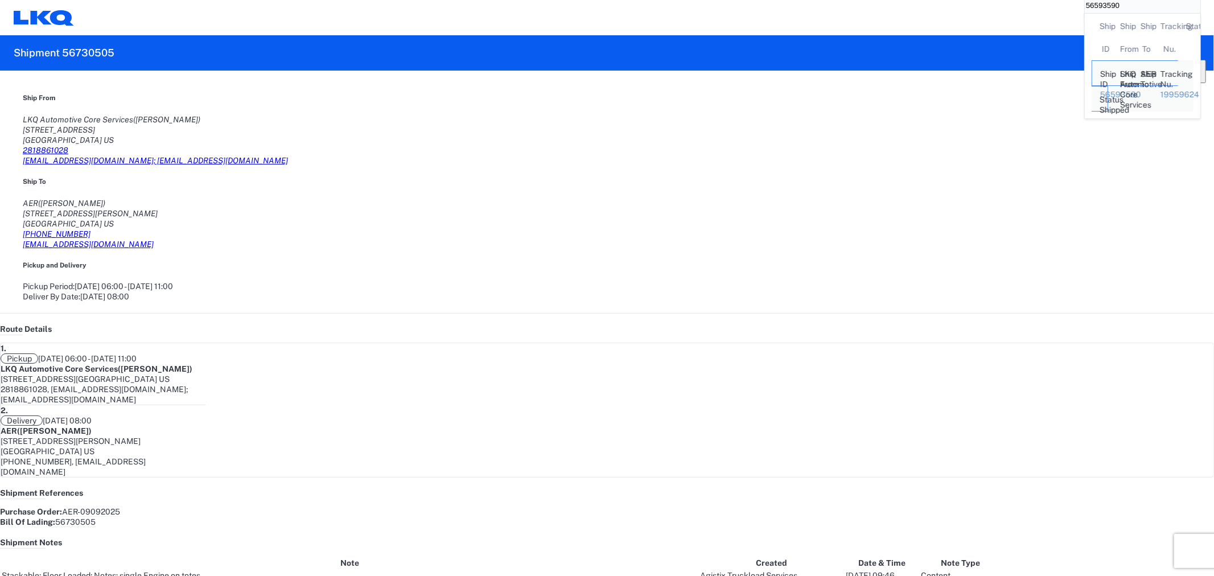
drag, startPoint x: 817, startPoint y: 20, endPoint x: 804, endPoint y: 20, distance: 12.5
click at [1075, 20] on div "56593590 Ship ID Ship From Ship To Tracking Nu. Status Ship ID 56593590 Ship Fr…" at bounding box center [1142, 17] width 135 height 53
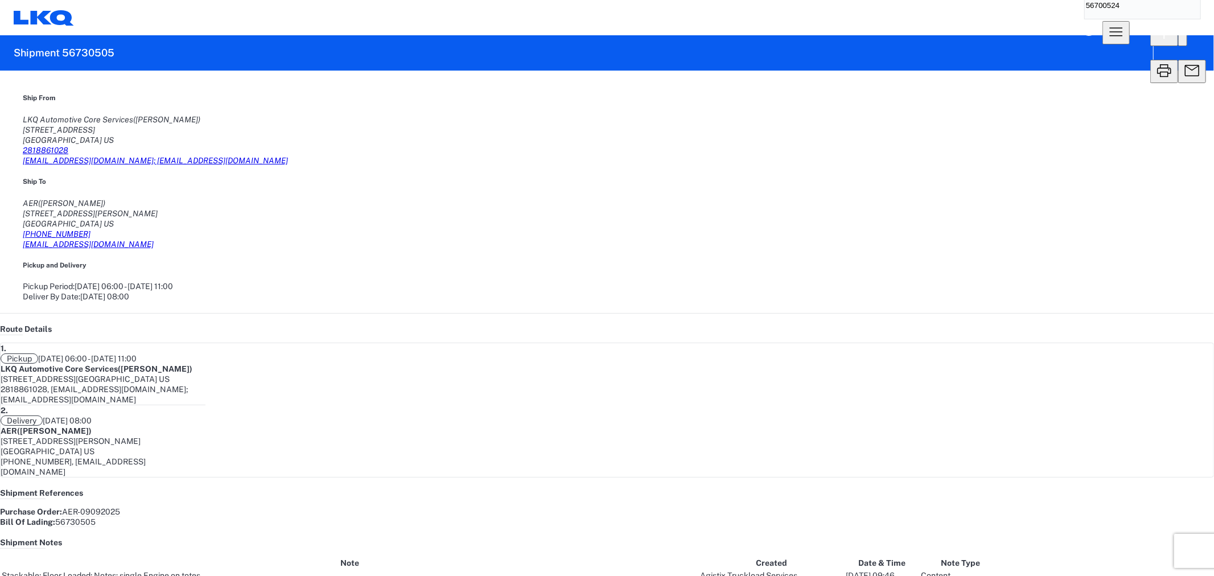
type input "56700524"
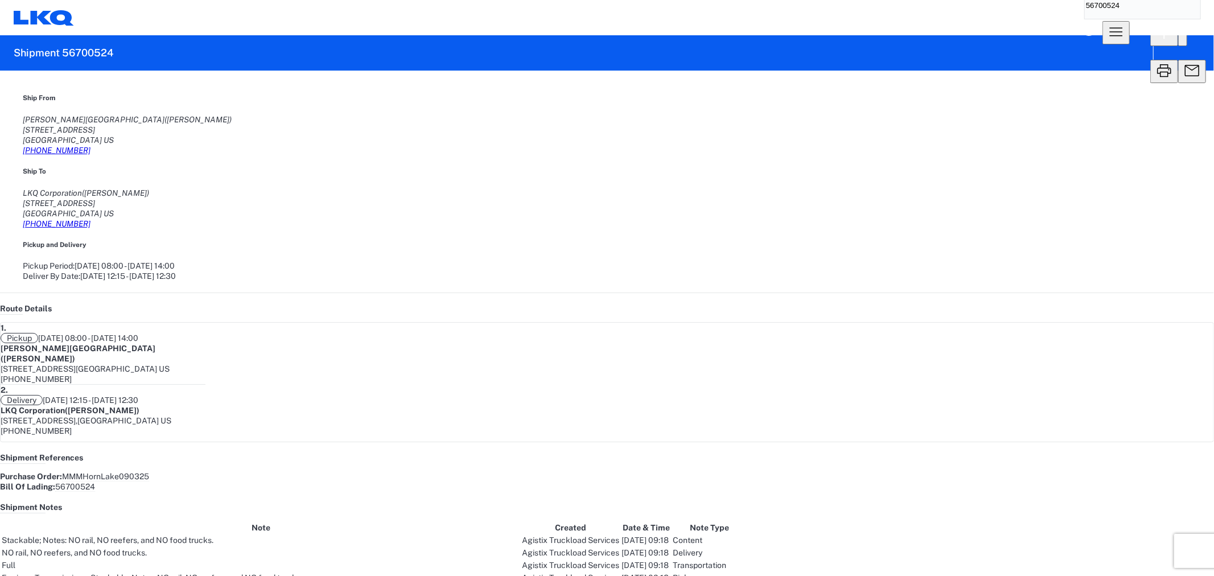
click at [728, 148] on agx-shipment-main-routing-info "Ship From O'Reilly- Horn Lake (Ashley Williams) 1241 Commerce Pkwy Horn Lake, M…" at bounding box center [607, 187] width 1168 height 188
click at [569, 139] on agx-shipment-main-routing-info "Ship From O'Reilly- Horn Lake (Ashley Williams) 1241 Commerce Pkwy Horn Lake, M…" at bounding box center [607, 187] width 1168 height 188
